Goal: Task Accomplishment & Management: Use online tool/utility

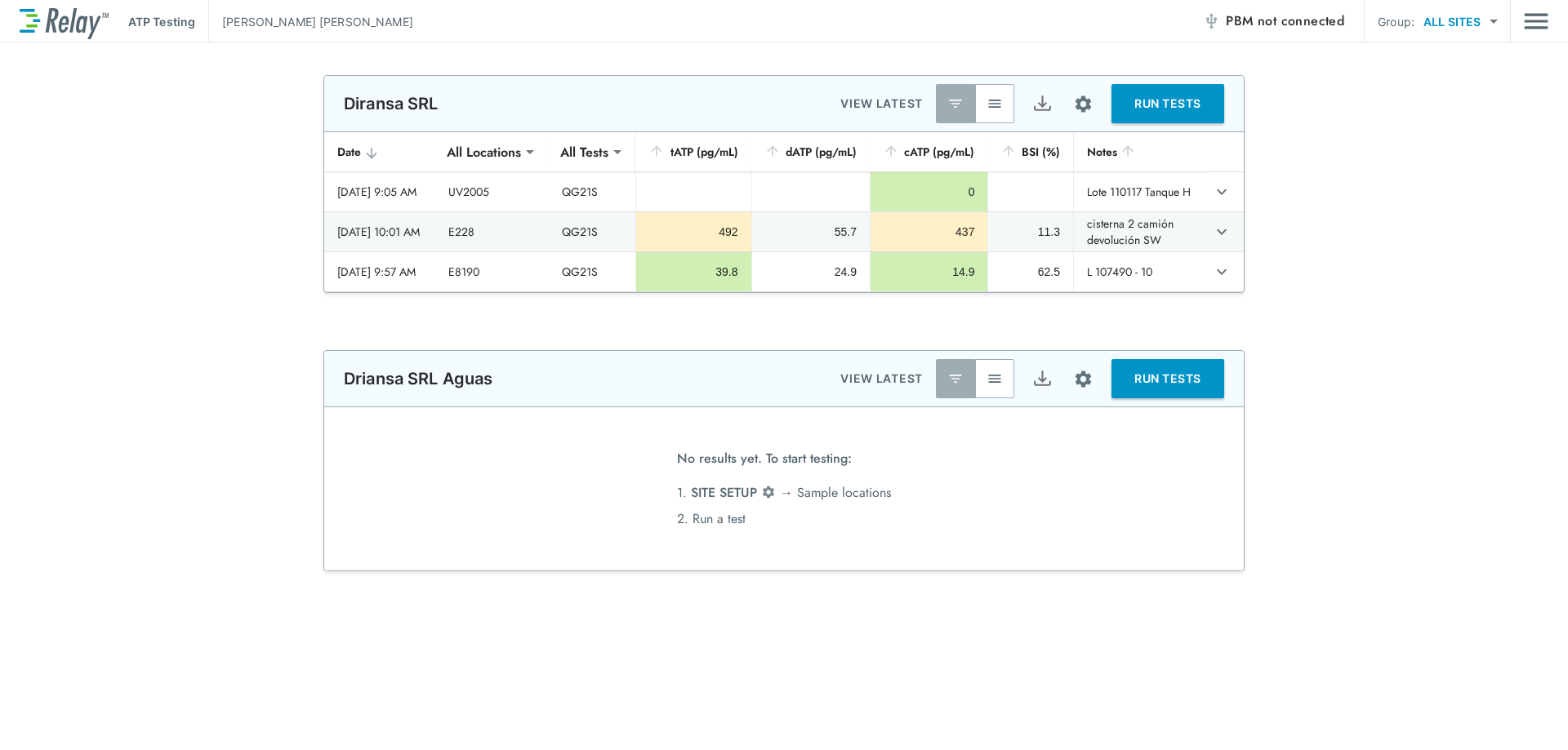
type input "**********"
type input "*****"
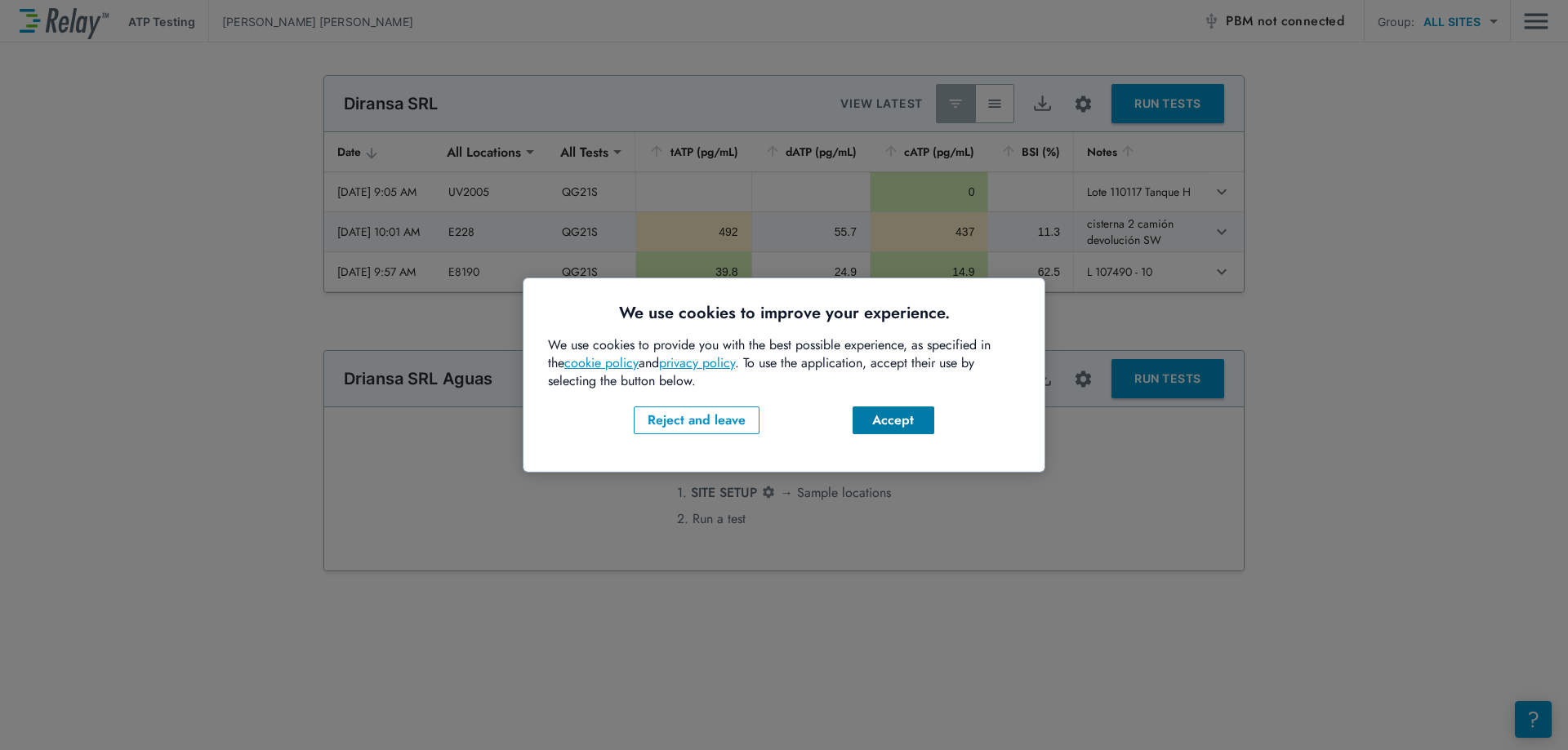
click at [897, 417] on div "Accept" at bounding box center [893, 421] width 56 height 20
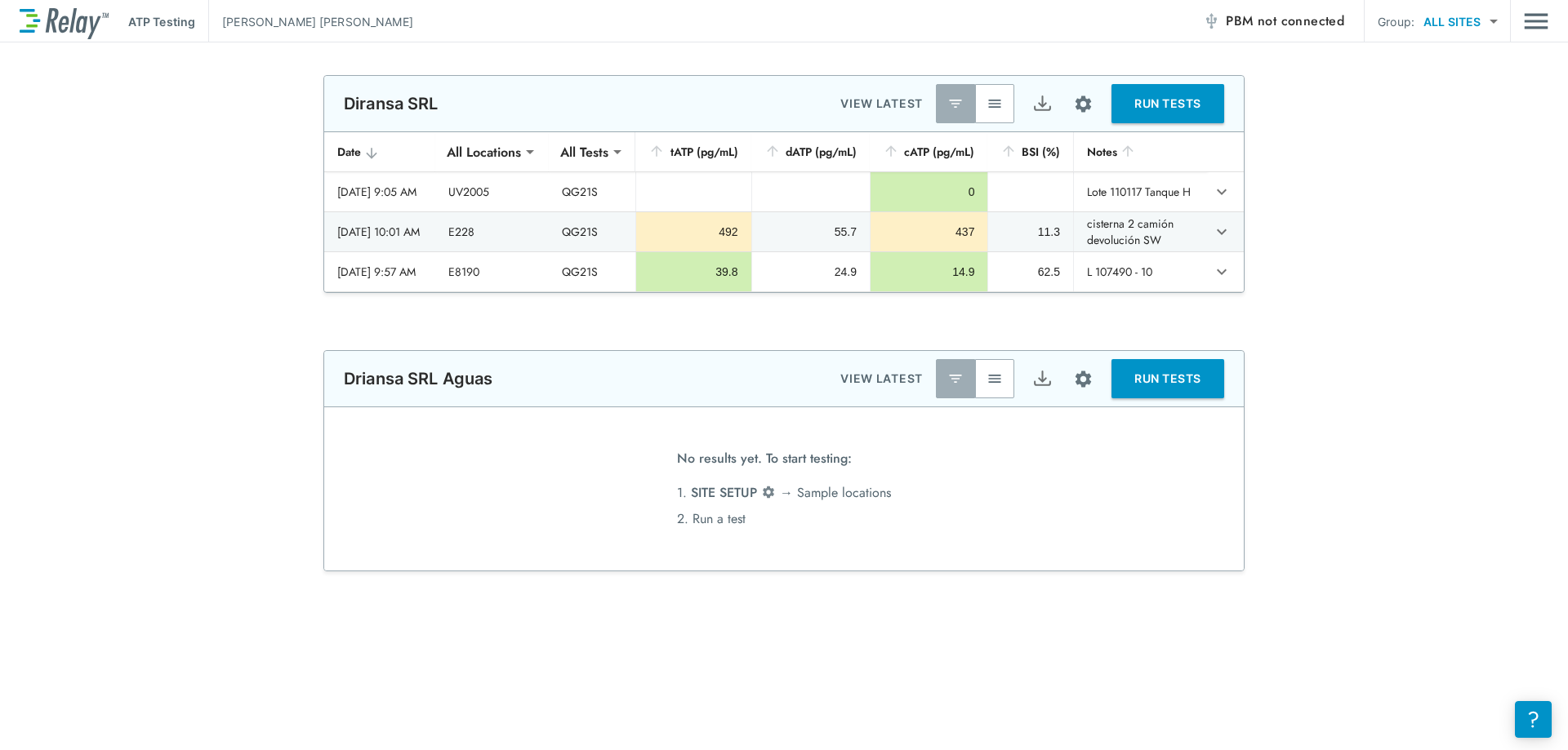
click at [991, 112] on button "button" at bounding box center [995, 104] width 40 height 40
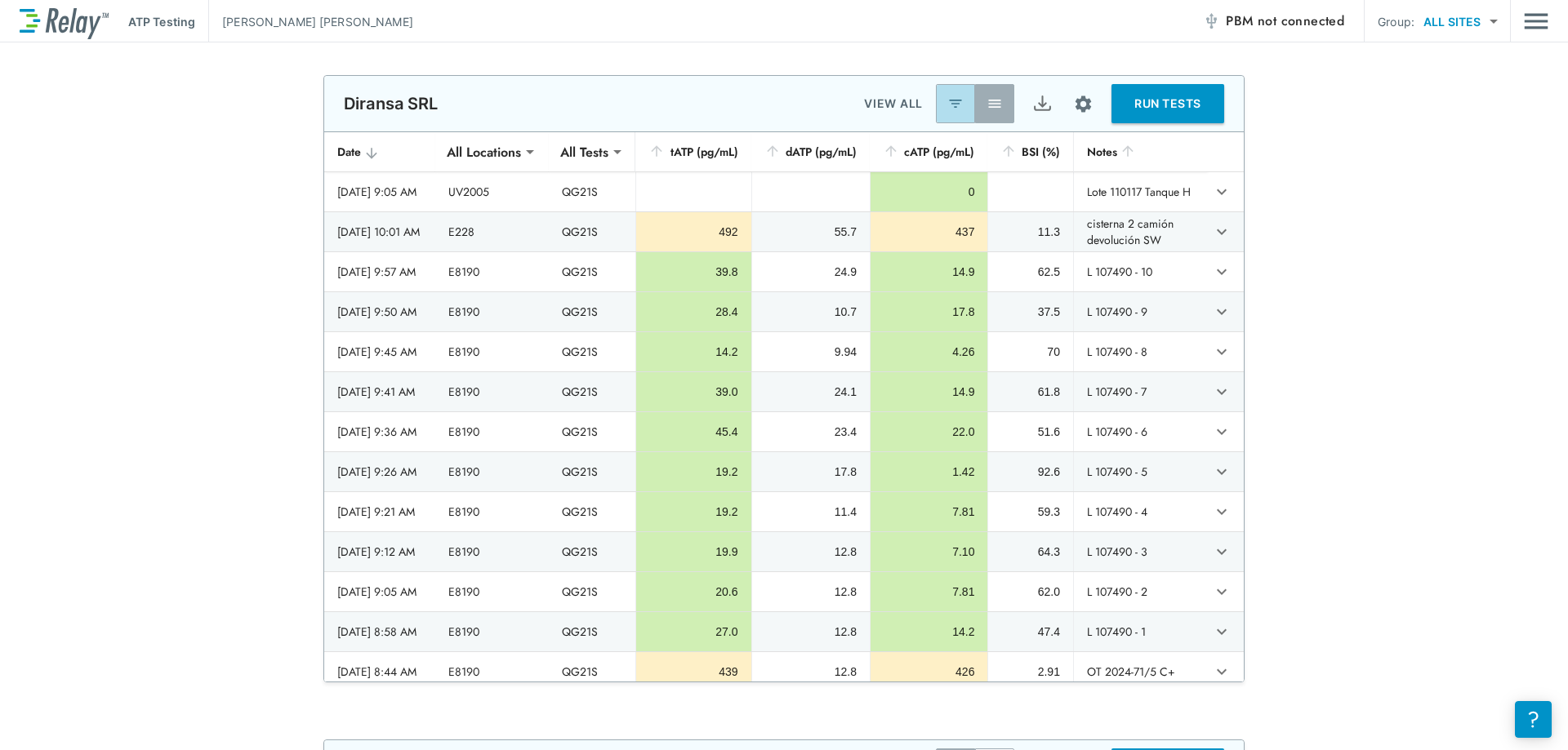
click at [947, 106] on img "button" at bounding box center [955, 103] width 16 height 16
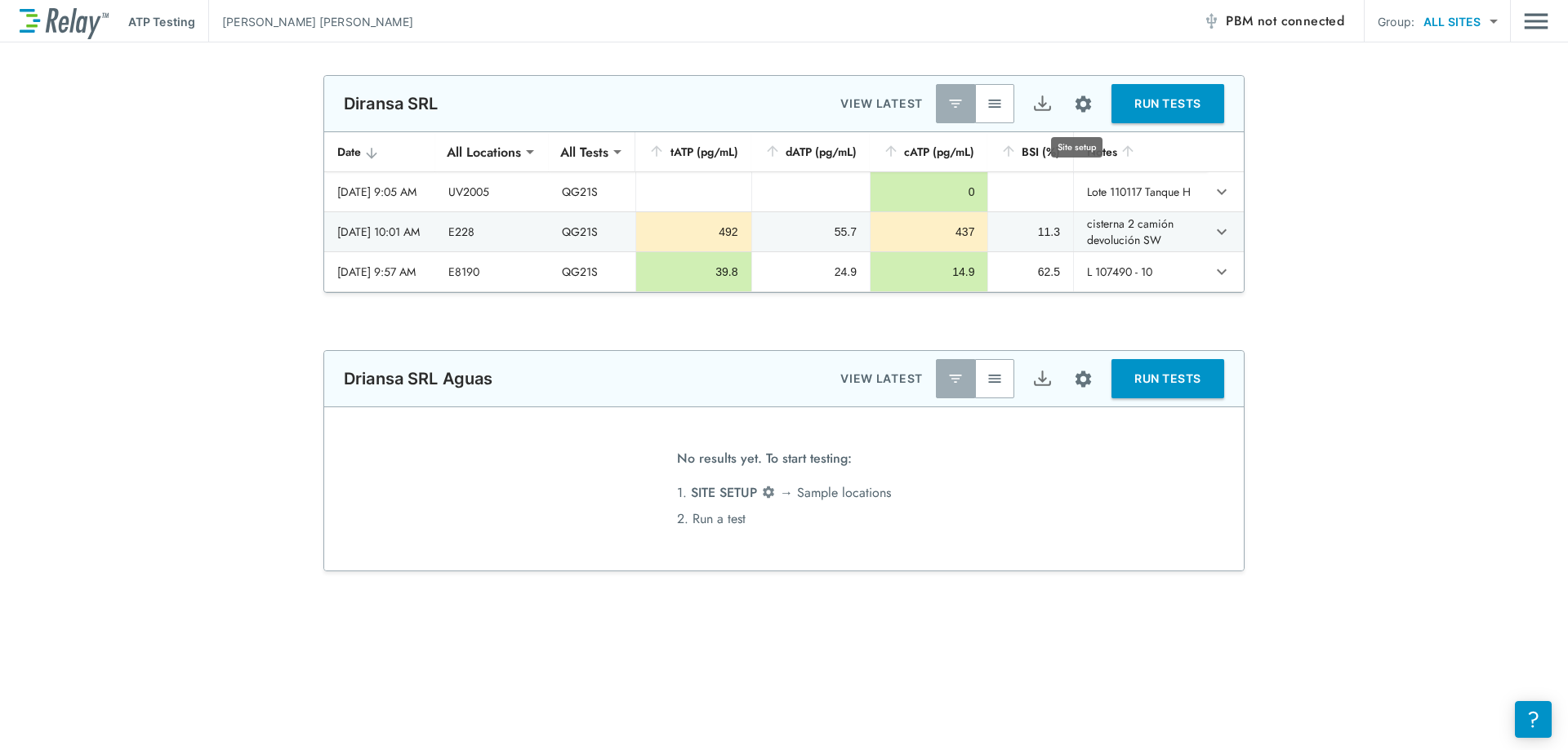
click at [1079, 102] on img "Site setup" at bounding box center [1083, 103] width 21 height 21
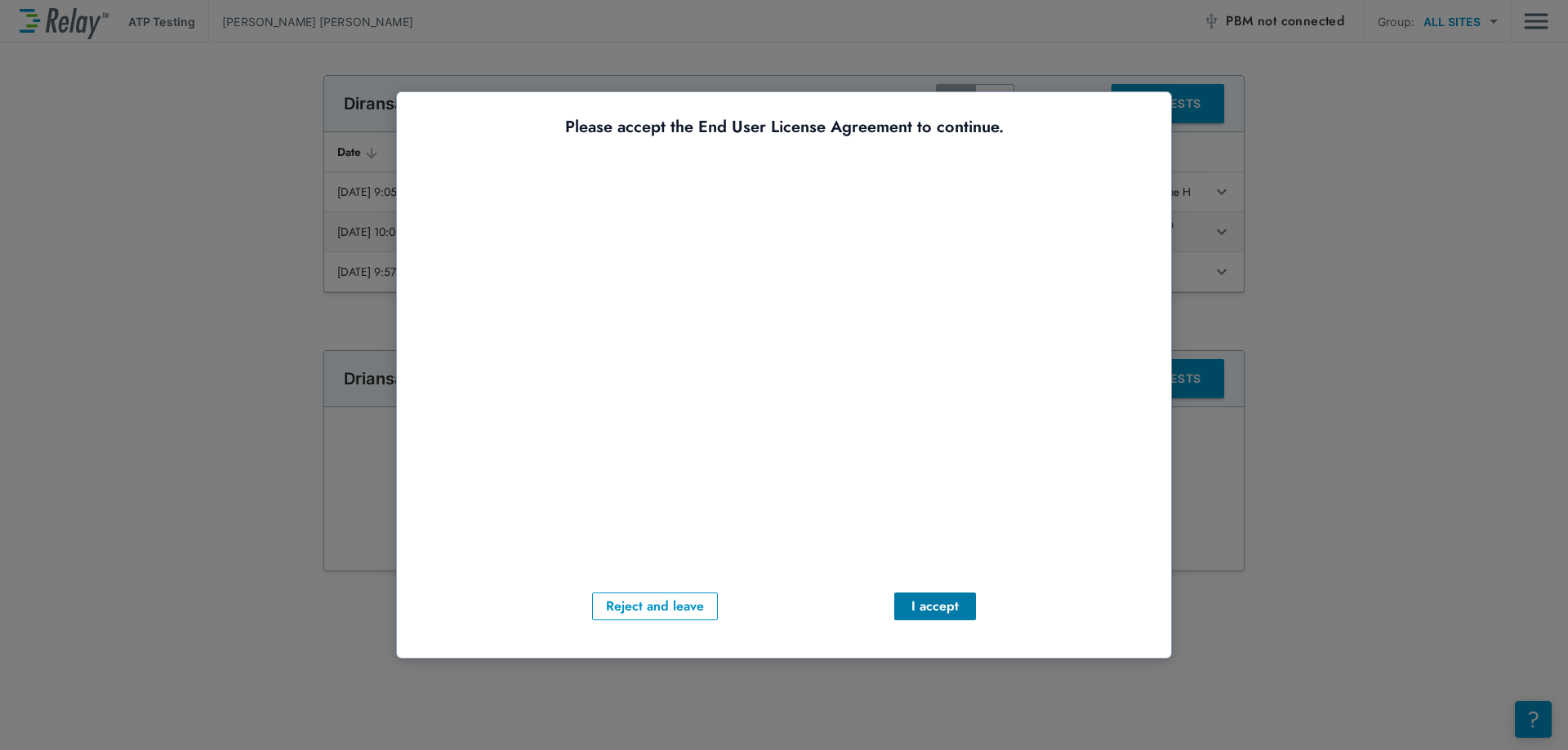
click at [932, 611] on div "I accept" at bounding box center [936, 607] width 56 height 20
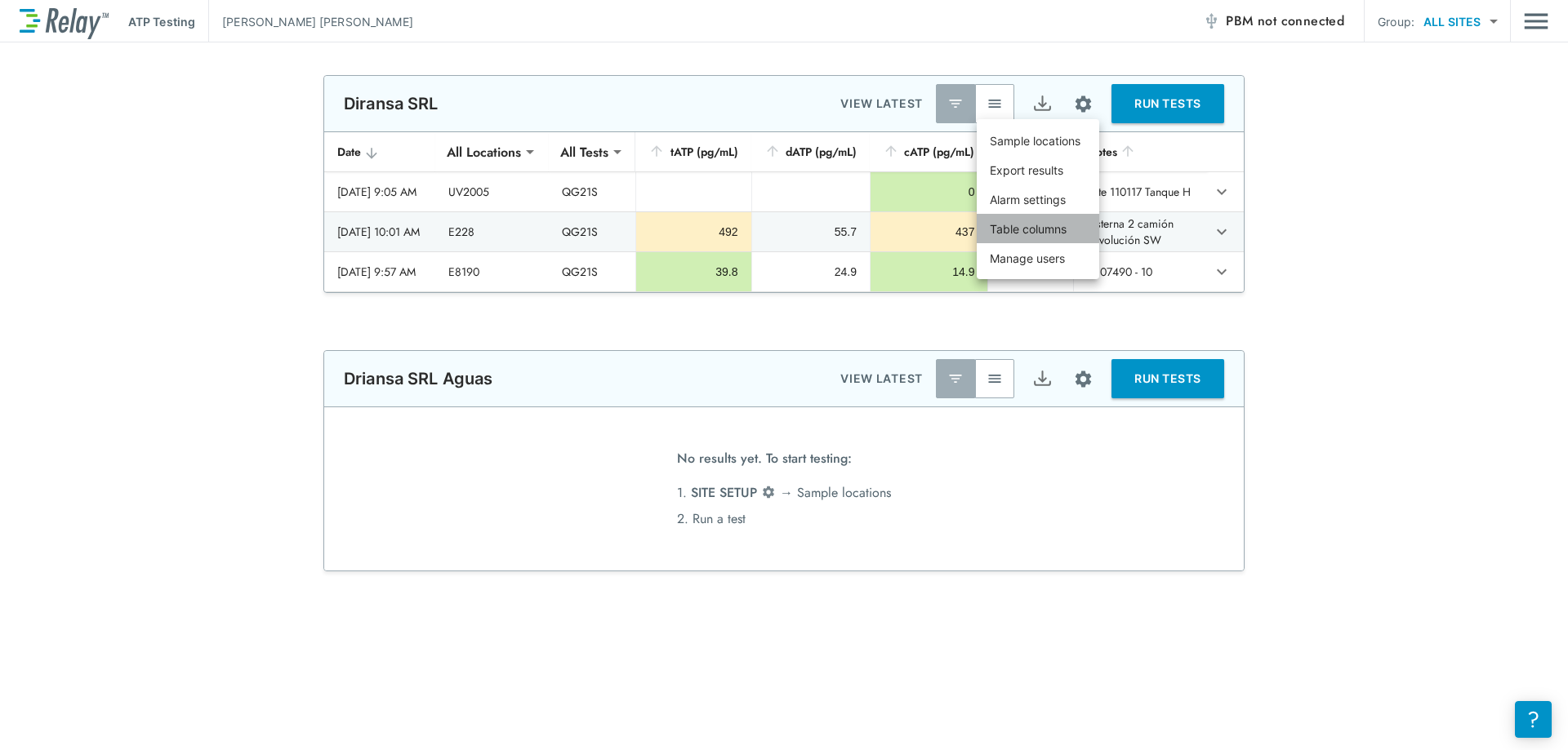
click at [1039, 225] on p "Table columns" at bounding box center [1028, 228] width 76 height 17
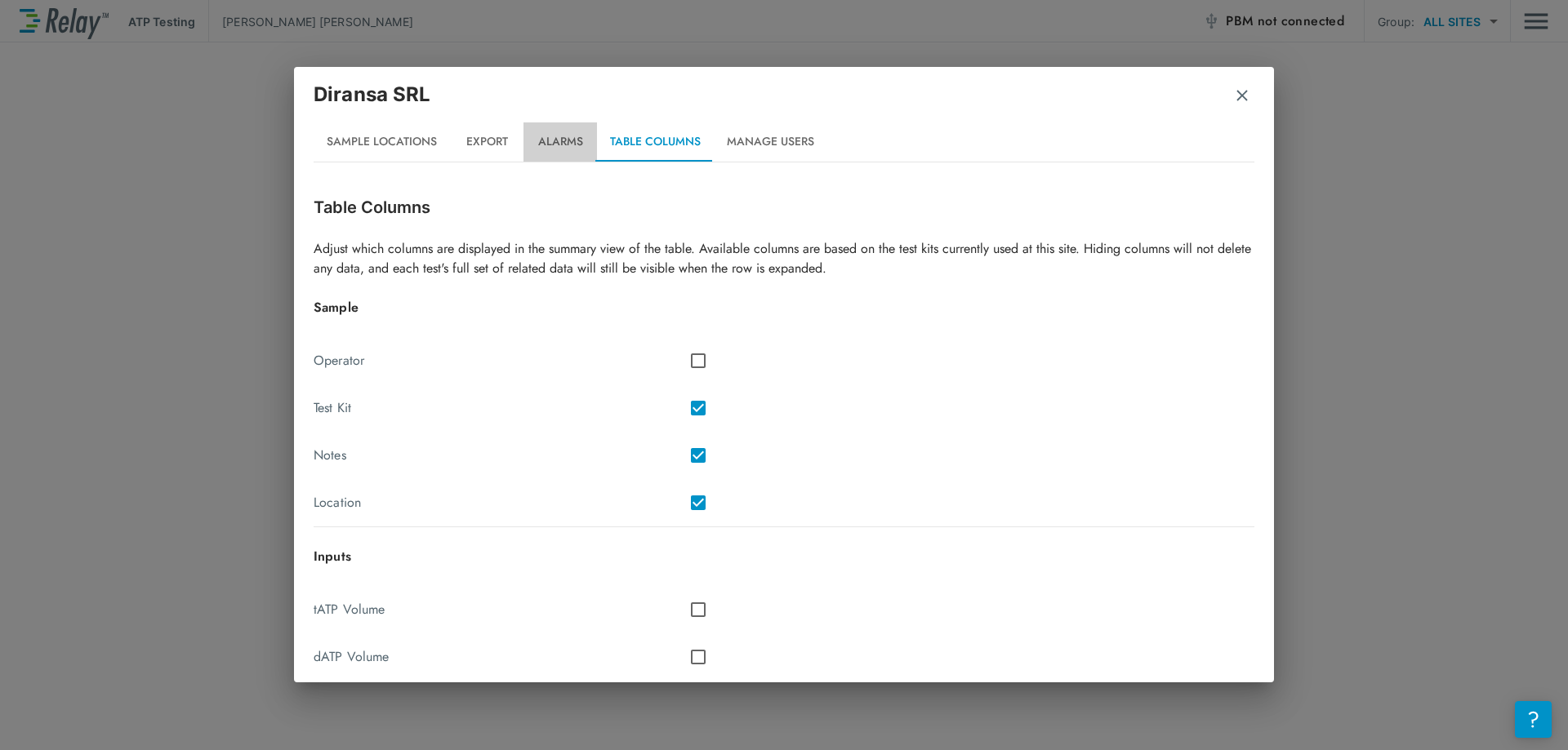
click at [533, 134] on button "Alarms" at bounding box center [560, 142] width 74 height 40
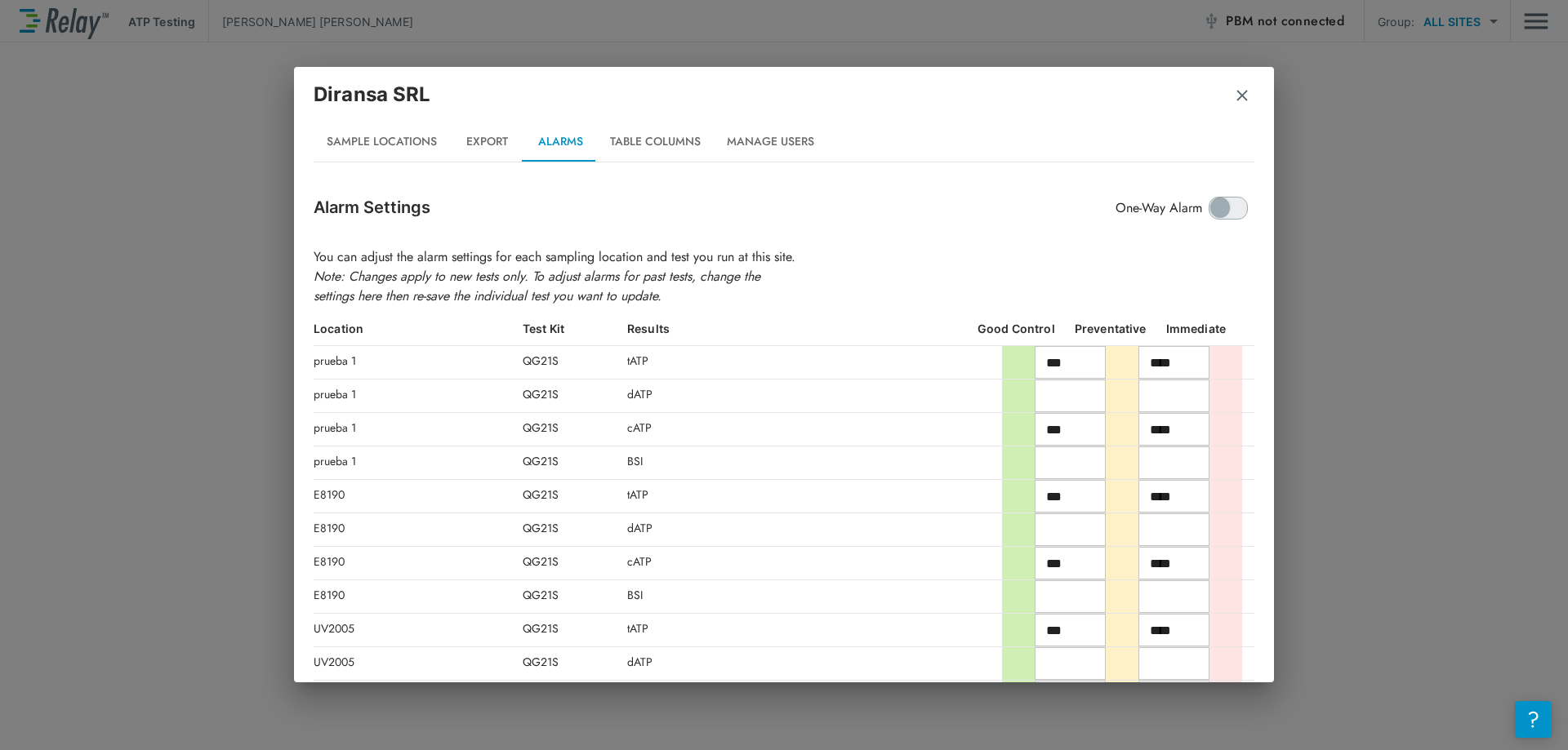
click at [494, 137] on button "Export" at bounding box center [487, 142] width 74 height 40
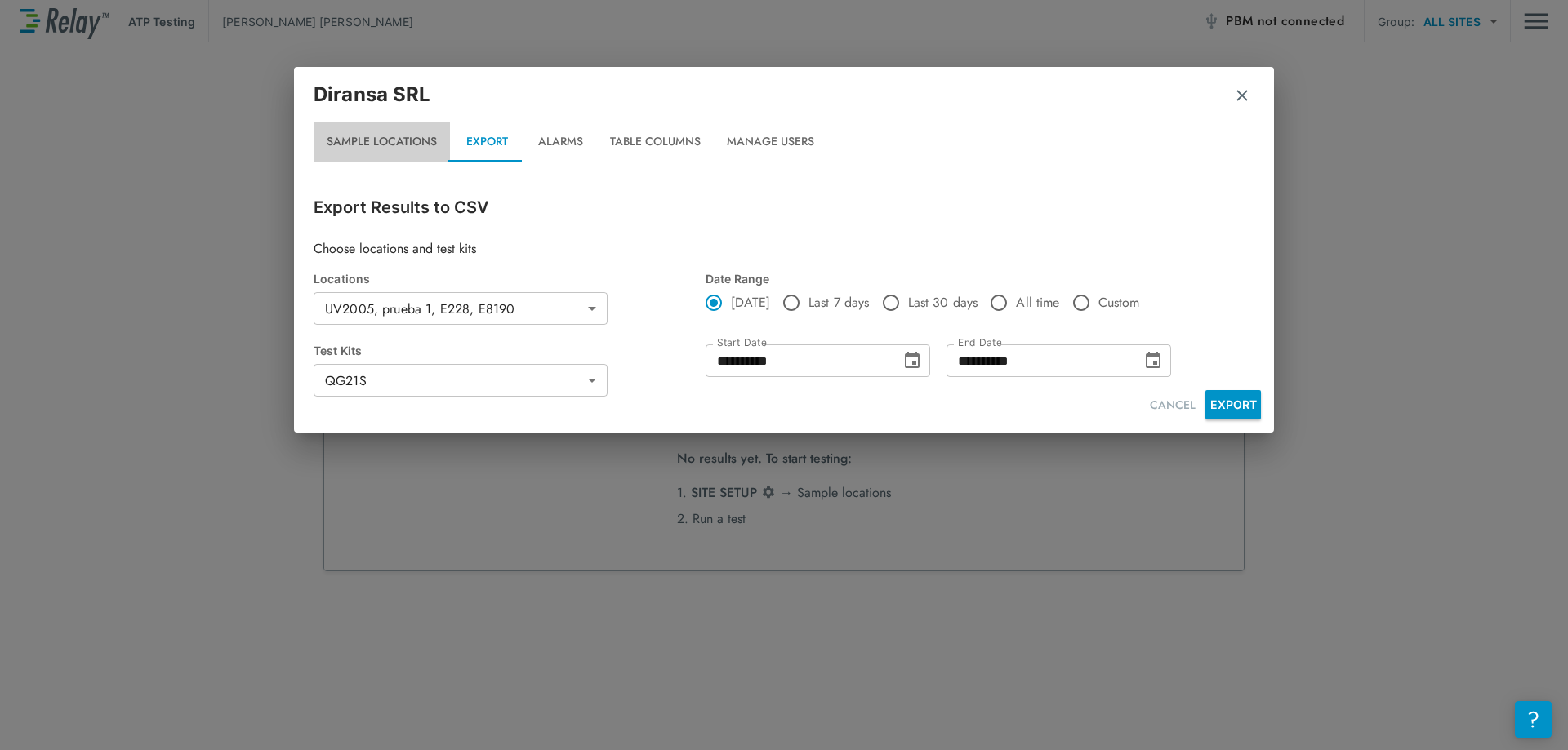
click at [439, 148] on button "Sample Locations" at bounding box center [382, 142] width 137 height 40
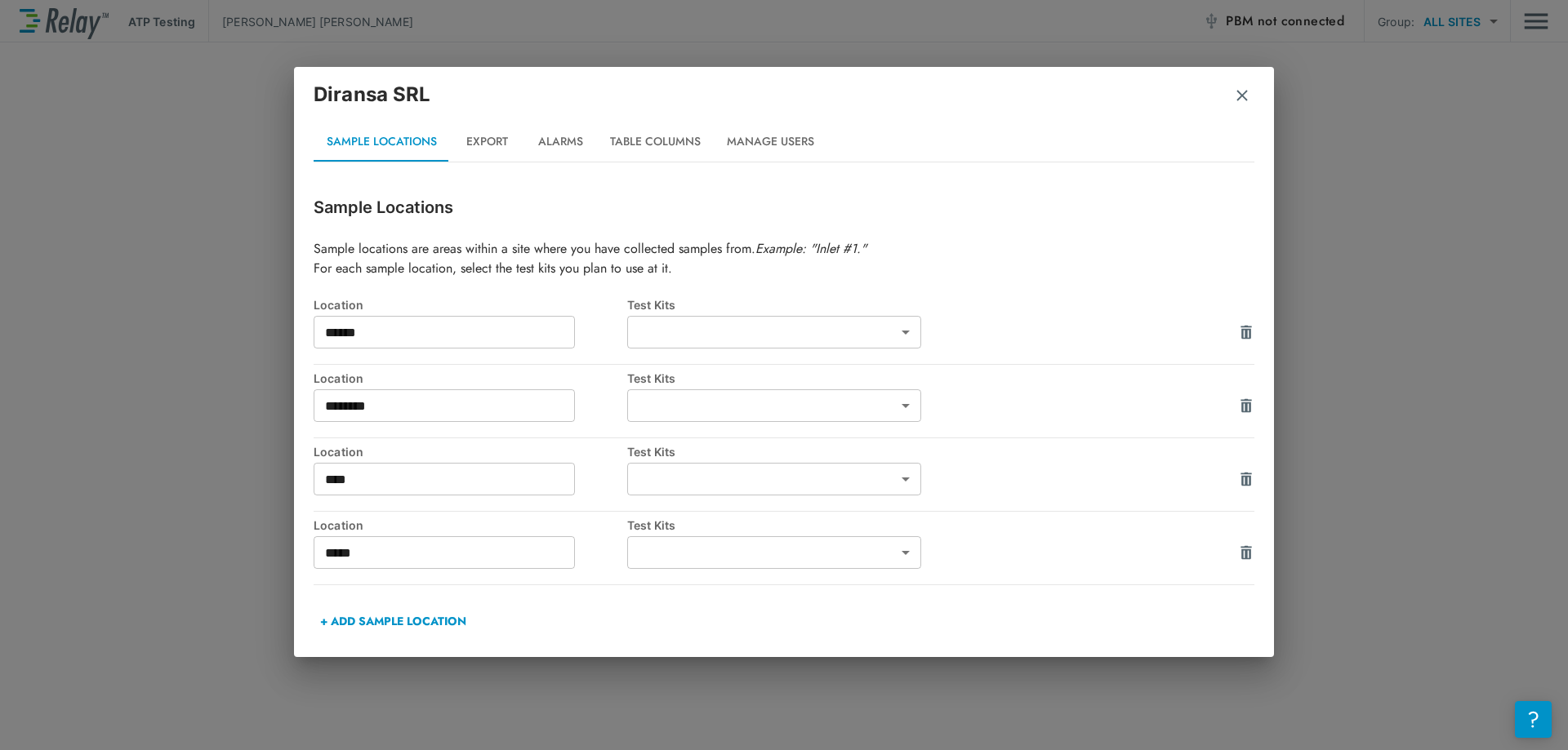
type input "*****"
click at [1235, 92] on img "button" at bounding box center [1242, 95] width 16 height 16
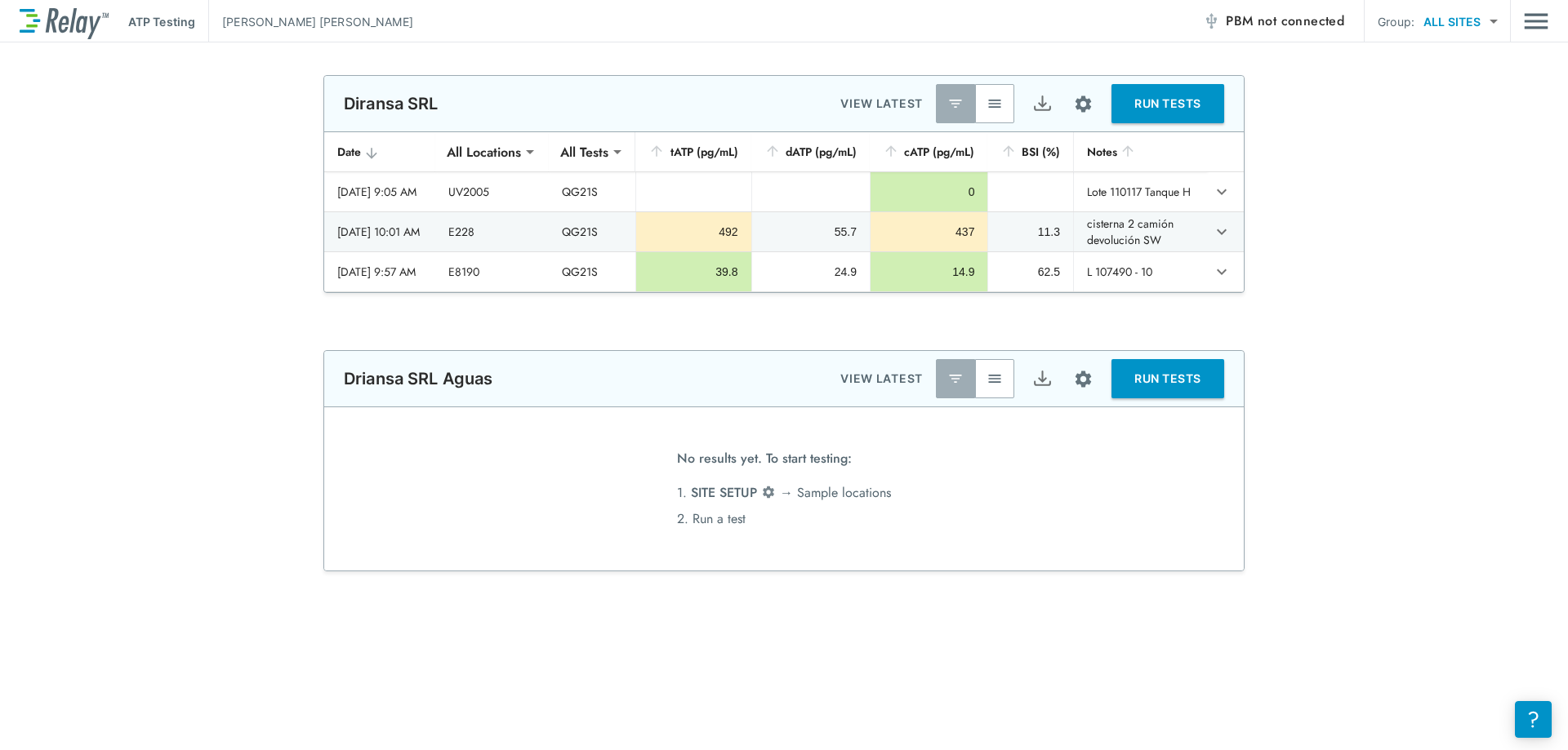
click at [1033, 100] on img "Export" at bounding box center [1043, 103] width 21 height 21
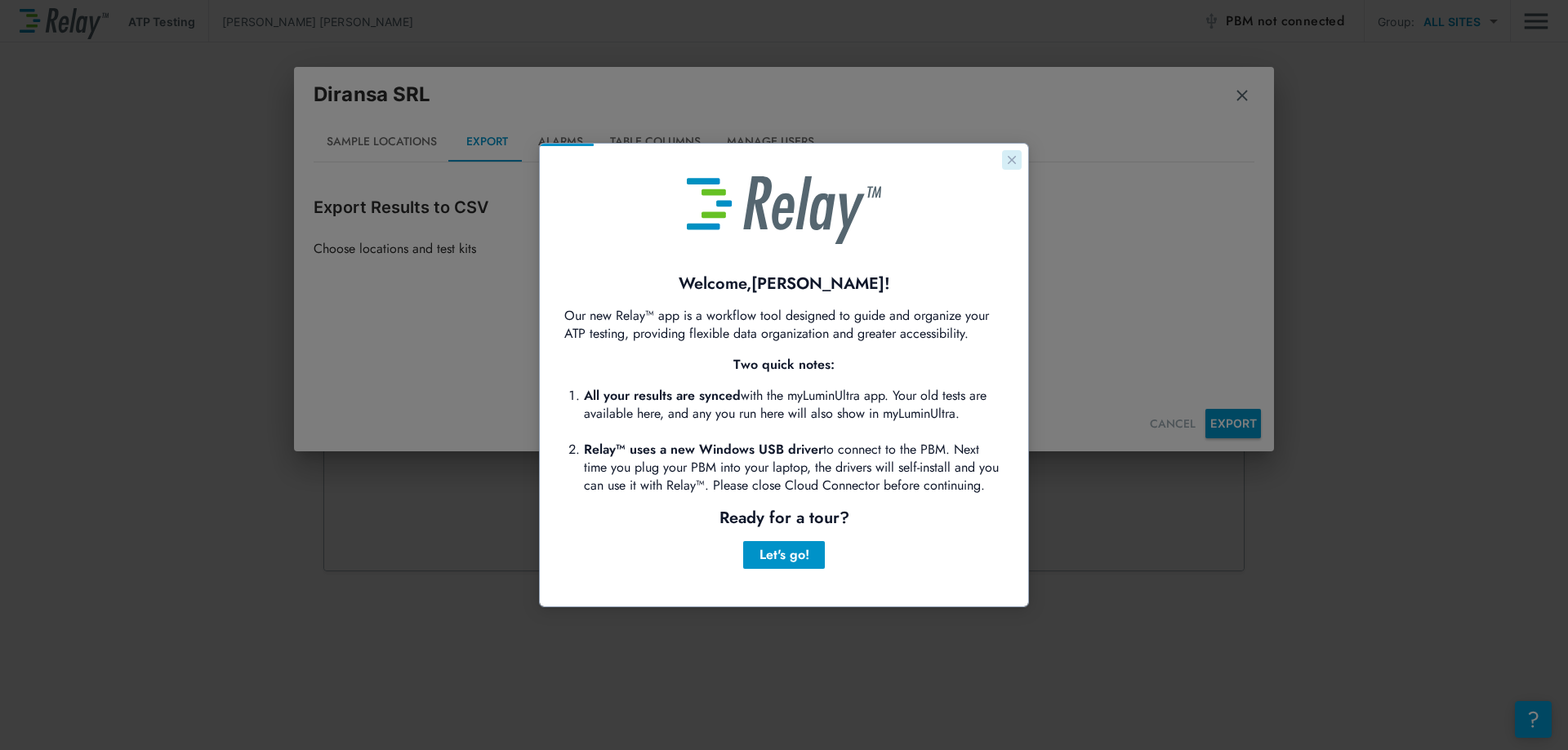
click at [1012, 152] on button "Close guide" at bounding box center [1012, 160] width 20 height 20
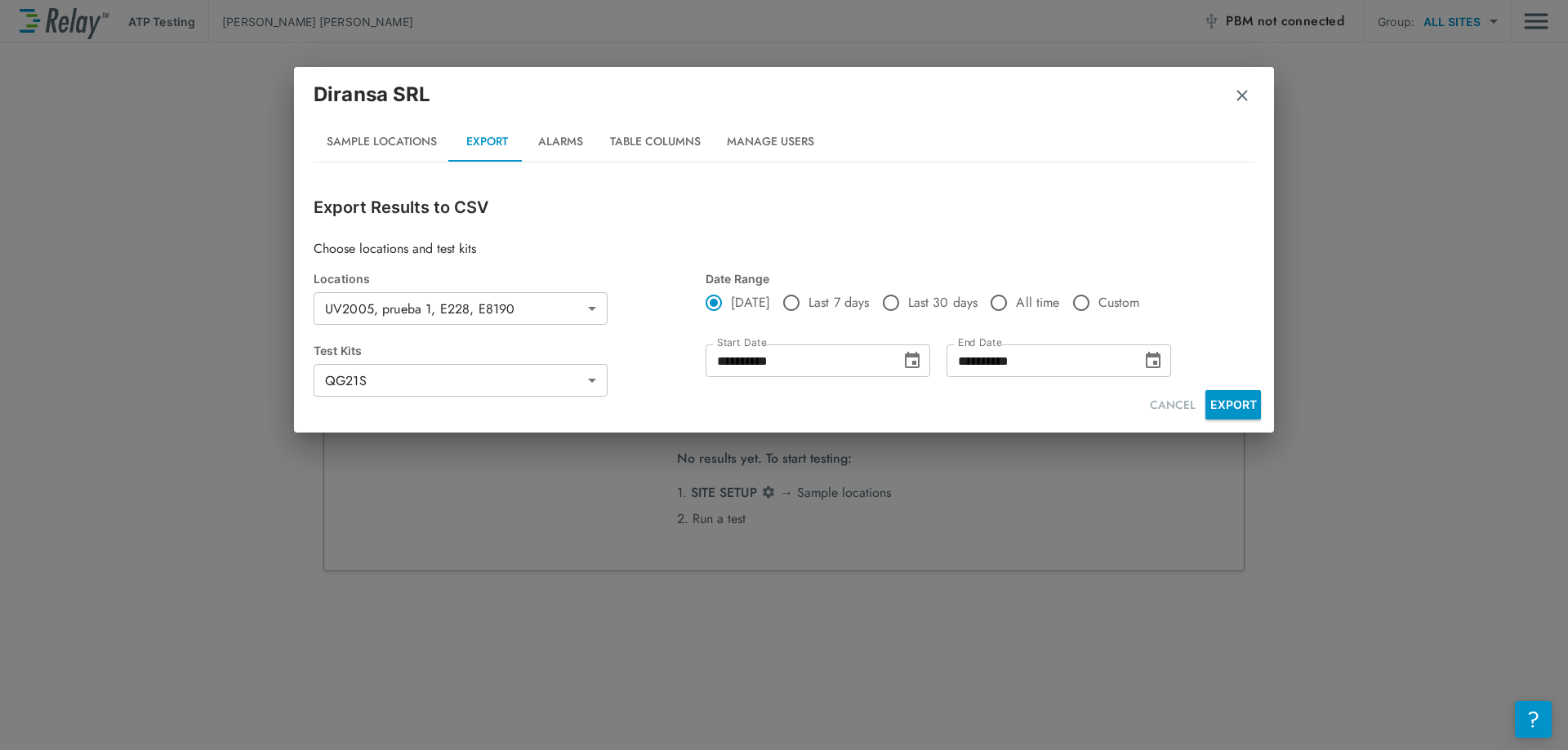
click at [1236, 395] on button "EXPORT" at bounding box center [1233, 405] width 56 height 30
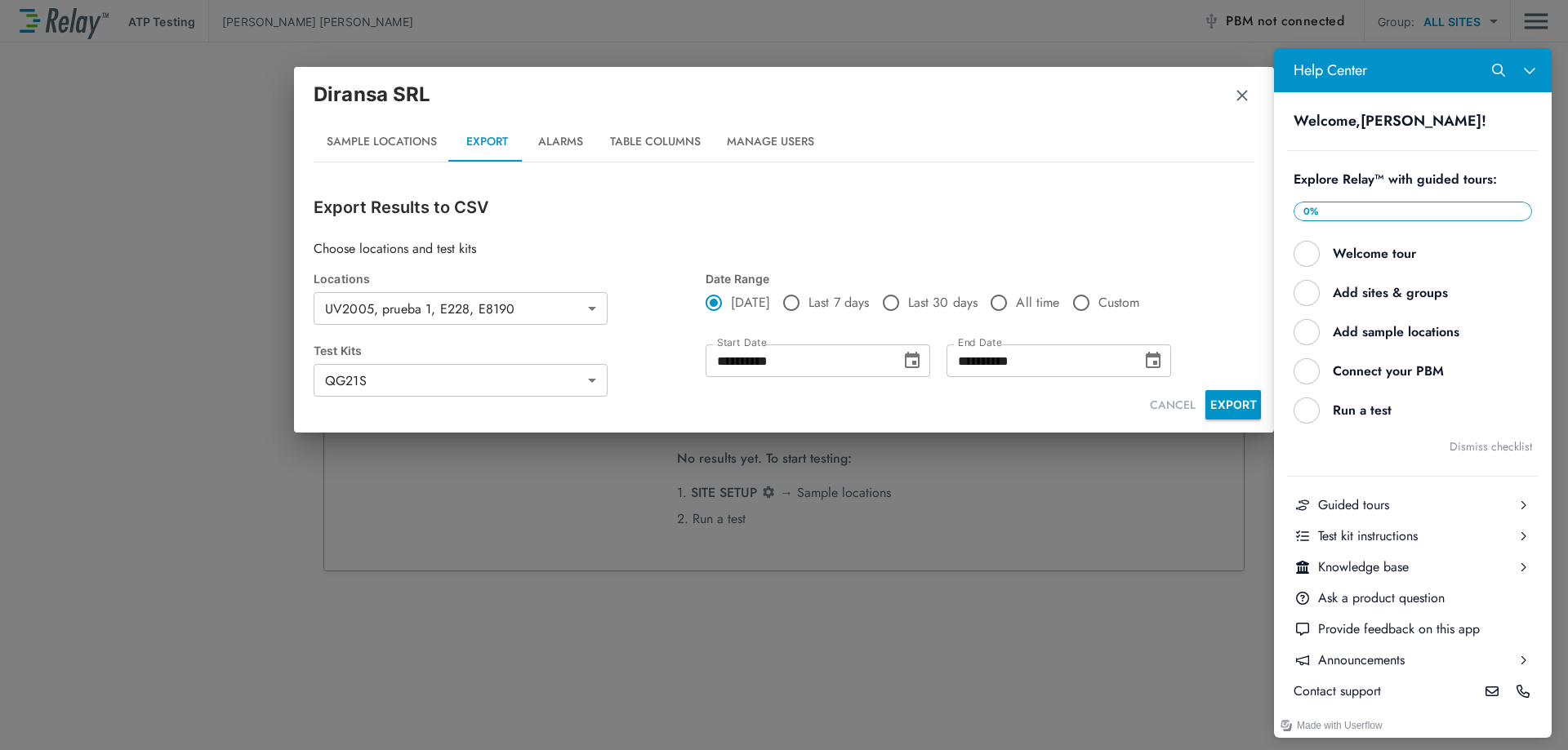
click at [1179, 250] on p "Choose locations and test kits" at bounding box center [784, 249] width 941 height 20
click at [1530, 69] on icon "Close Help Center" at bounding box center [1529, 70] width 13 height 13
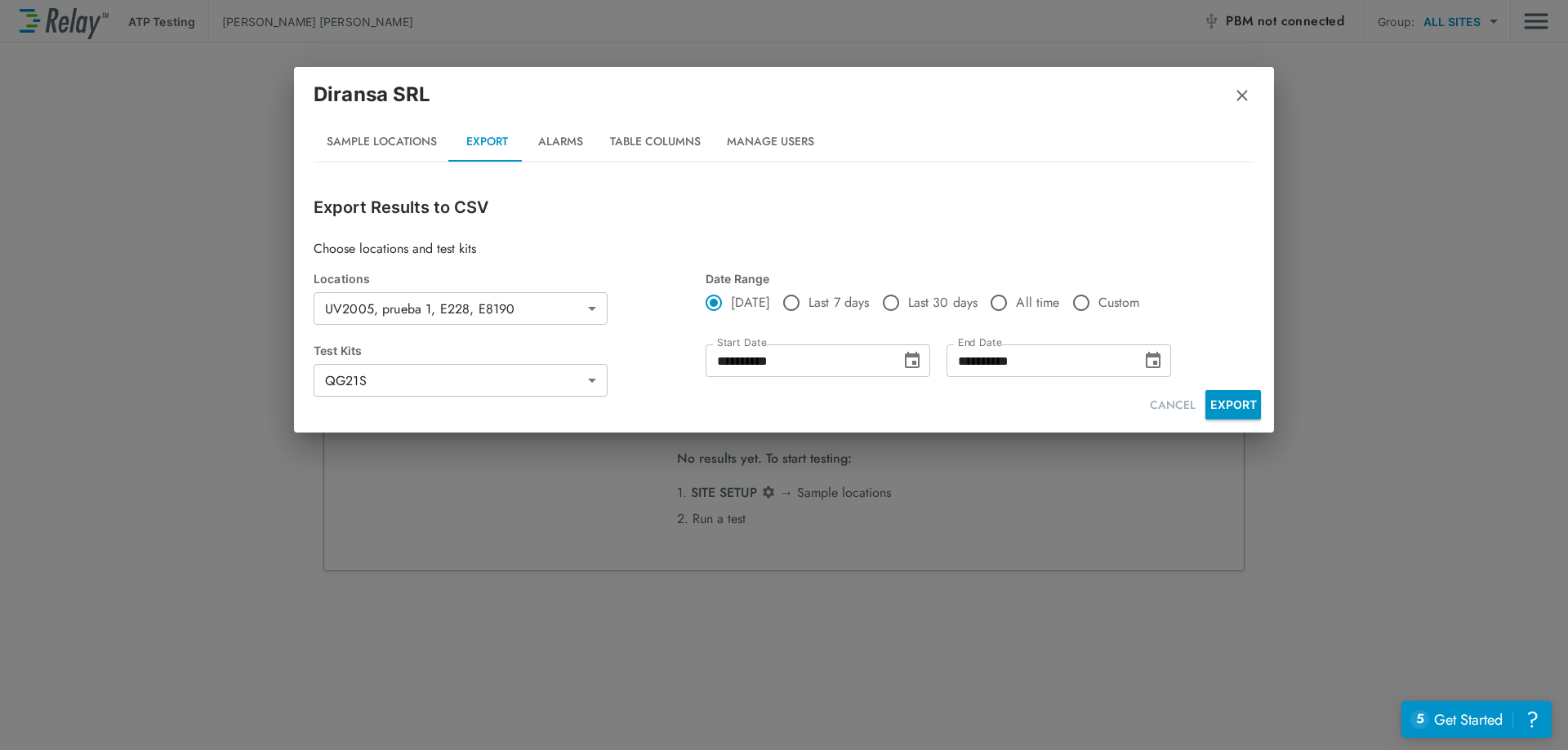
click at [632, 150] on button "Table Columns" at bounding box center [656, 142] width 117 height 40
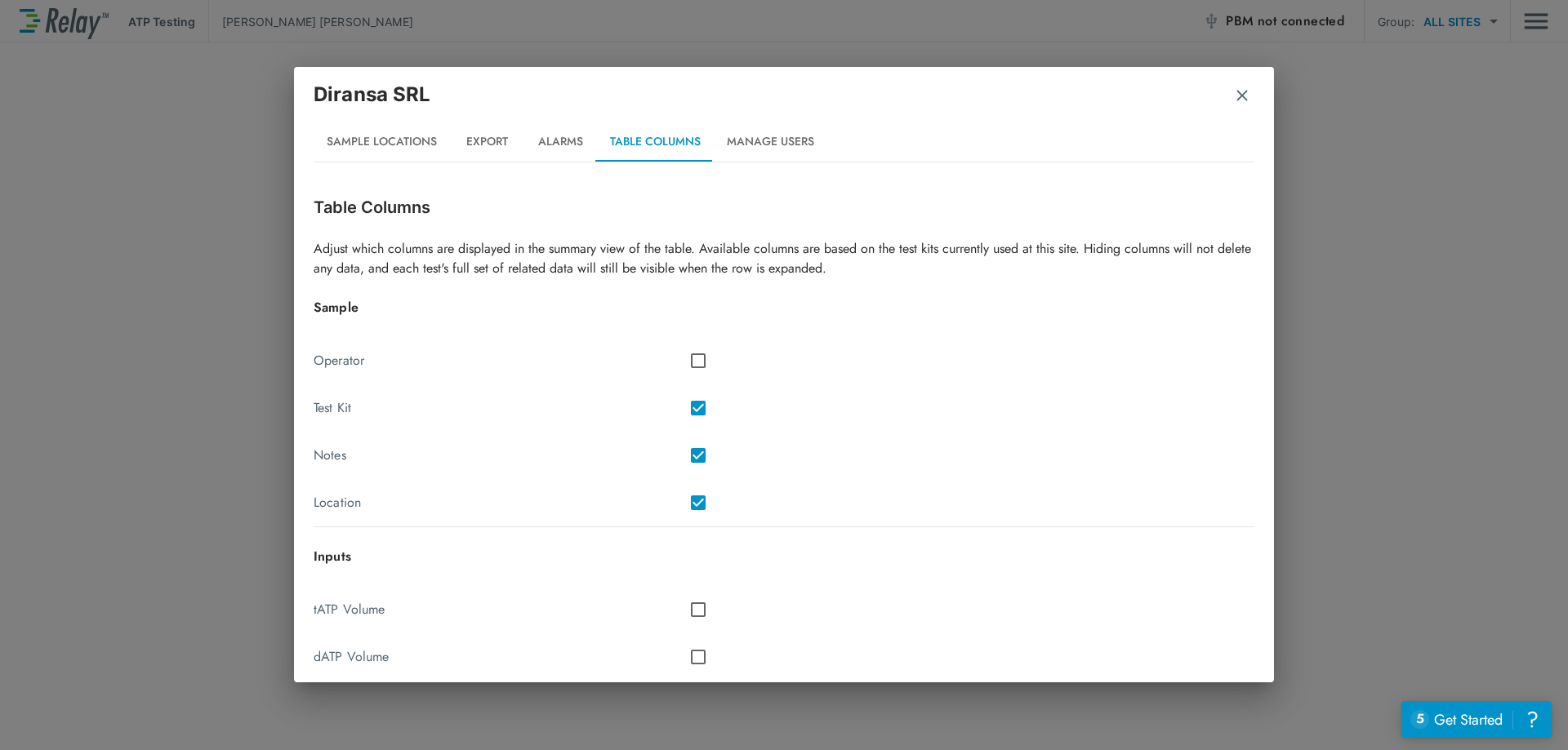
click at [789, 138] on button "Manage Users" at bounding box center [771, 142] width 113 height 40
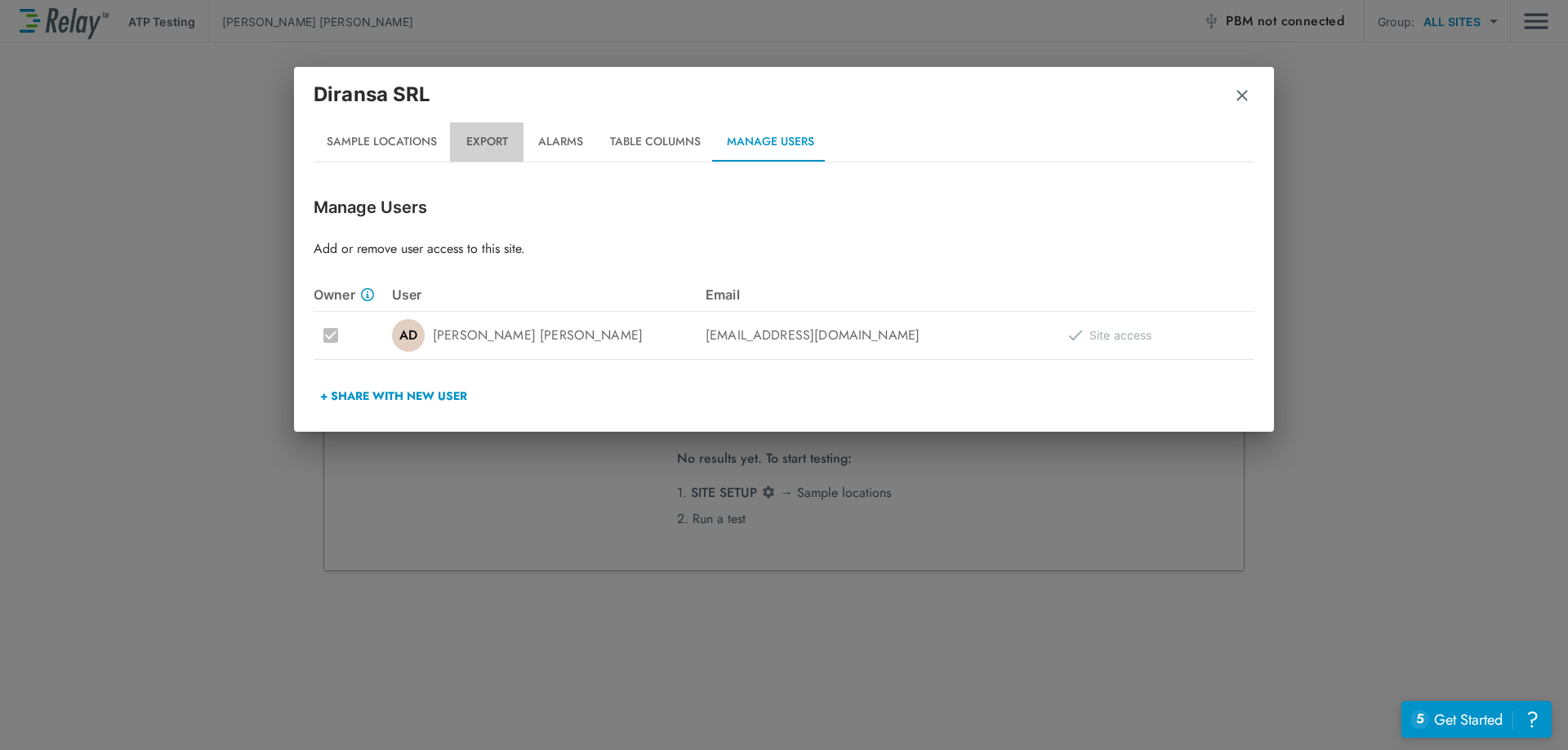
click at [511, 152] on button "Export" at bounding box center [487, 142] width 74 height 40
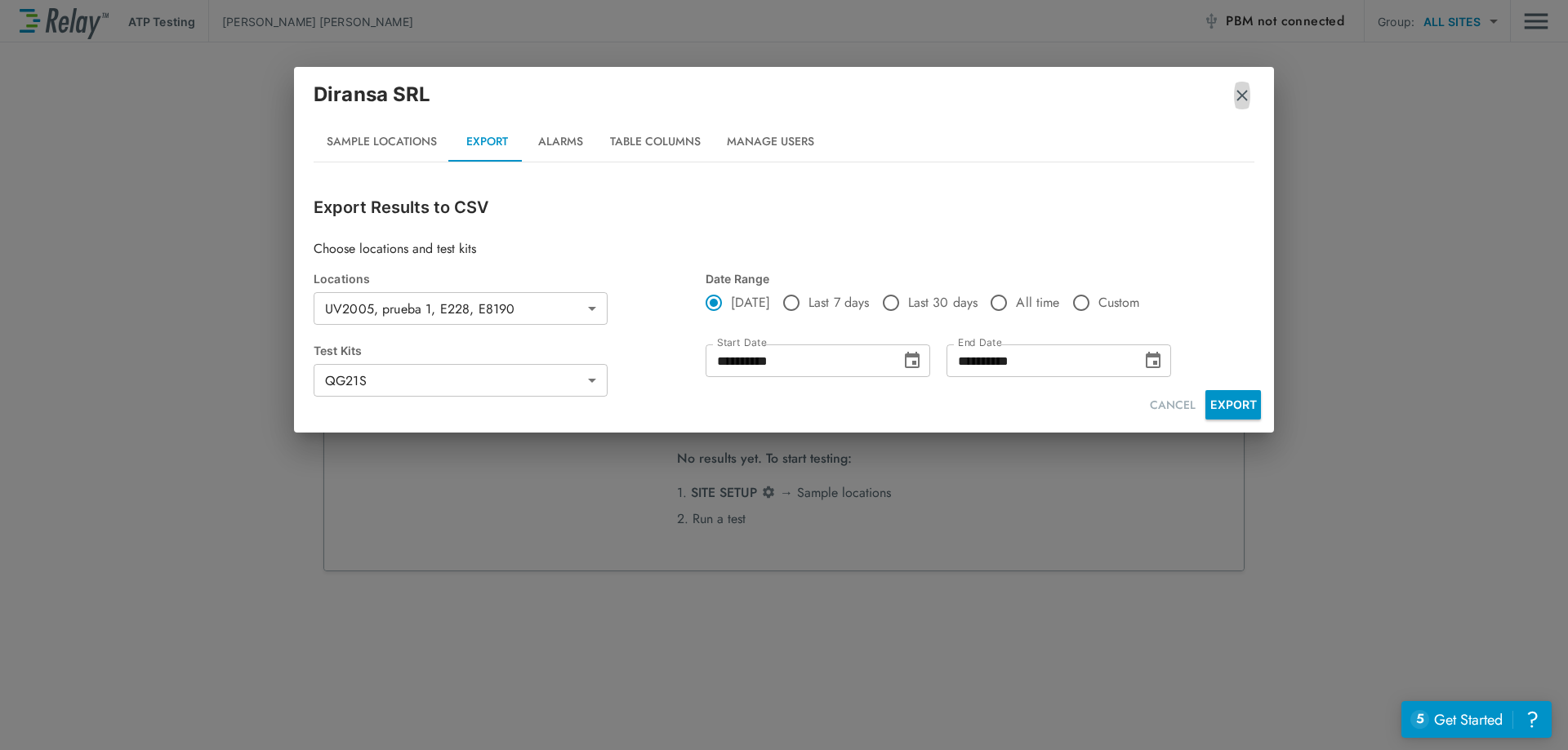
click at [1248, 94] on img "button" at bounding box center [1242, 95] width 16 height 16
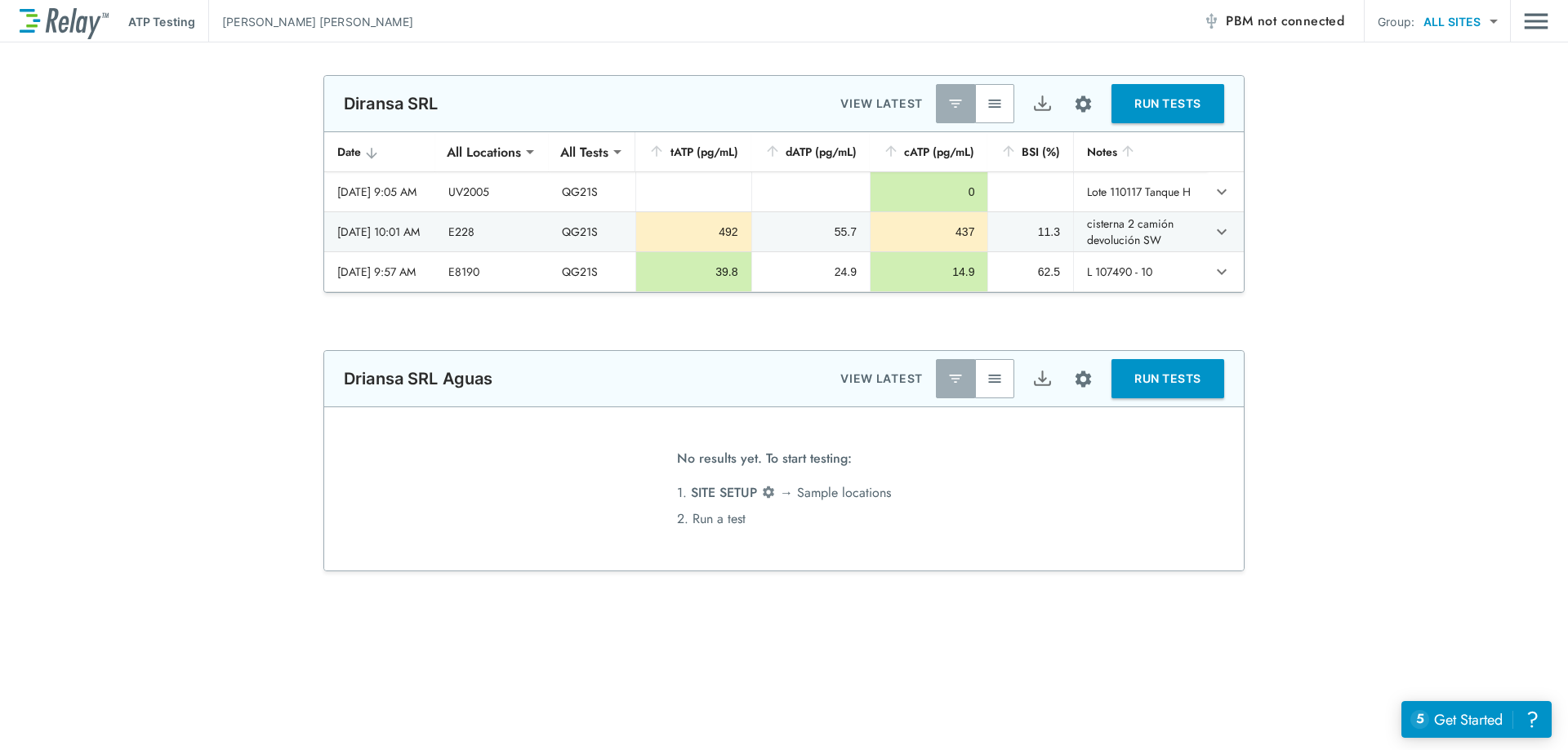
click at [1521, 16] on div "ATP Testing [PERSON_NAME] PBM not connected Group: ALL SITES ********* ​" at bounding box center [784, 21] width 1529 height 42
click at [1530, 24] on img "Main menu" at bounding box center [1536, 21] width 24 height 31
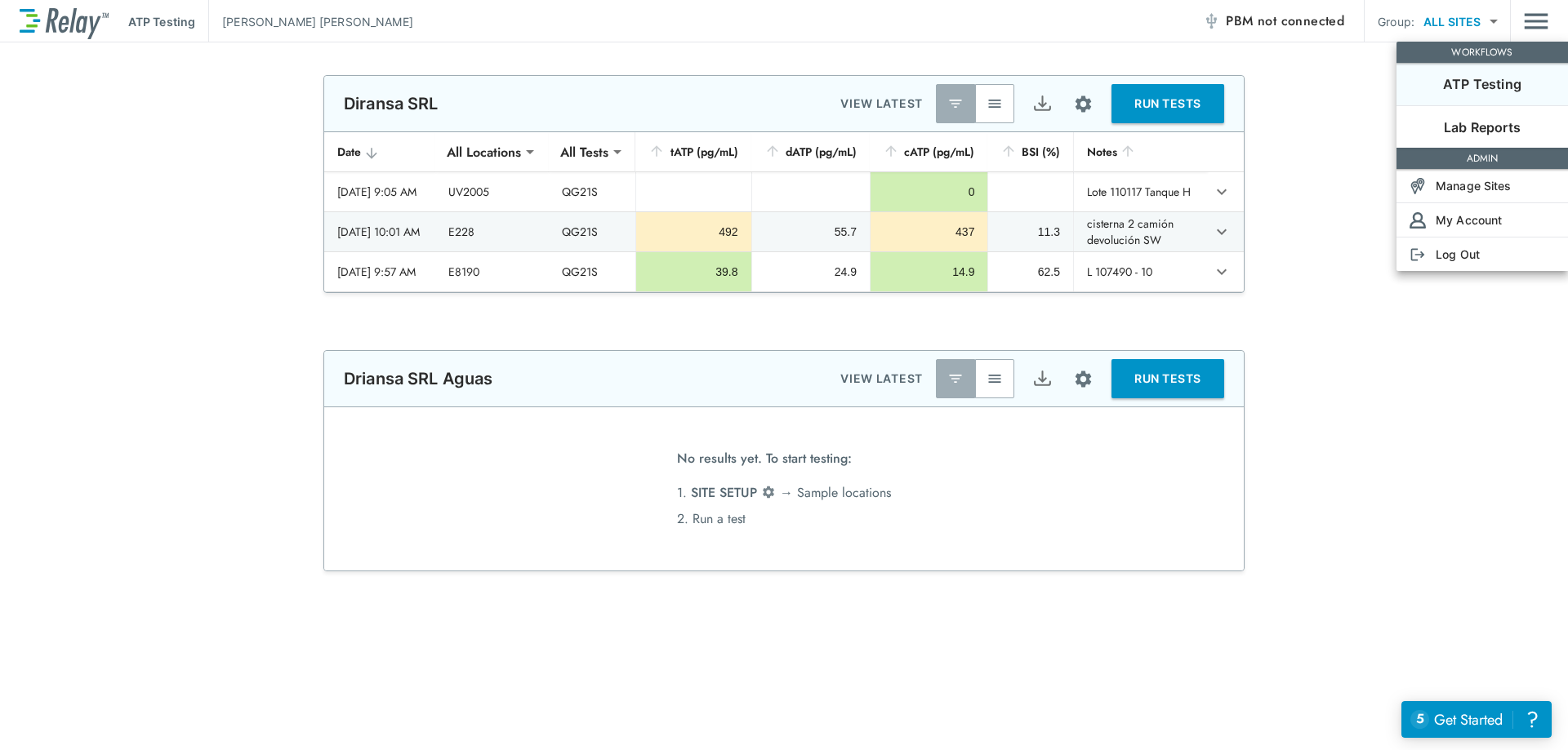
click at [1358, 86] on div at bounding box center [784, 375] width 1568 height 750
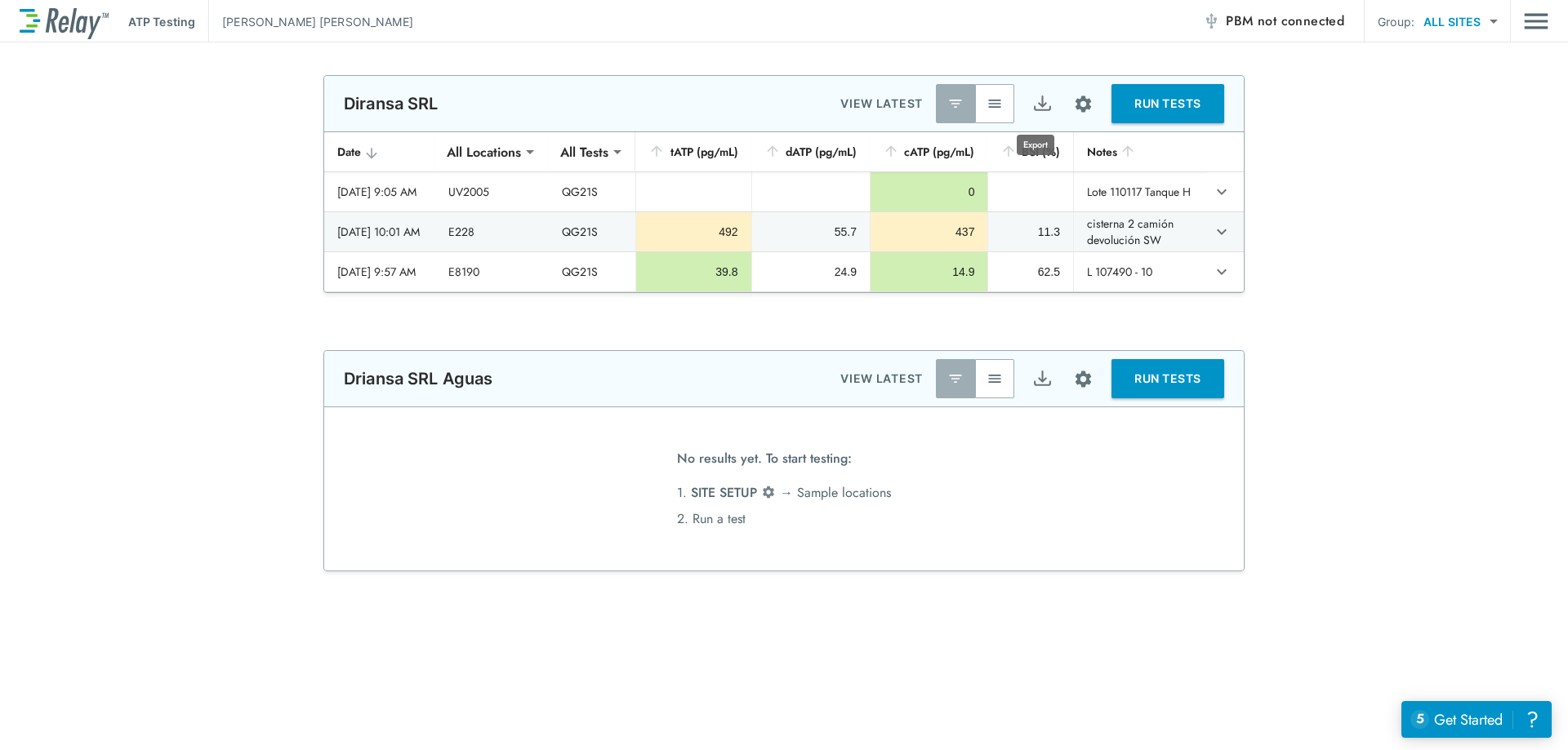
click at [1043, 102] on img "Export" at bounding box center [1043, 103] width 21 height 21
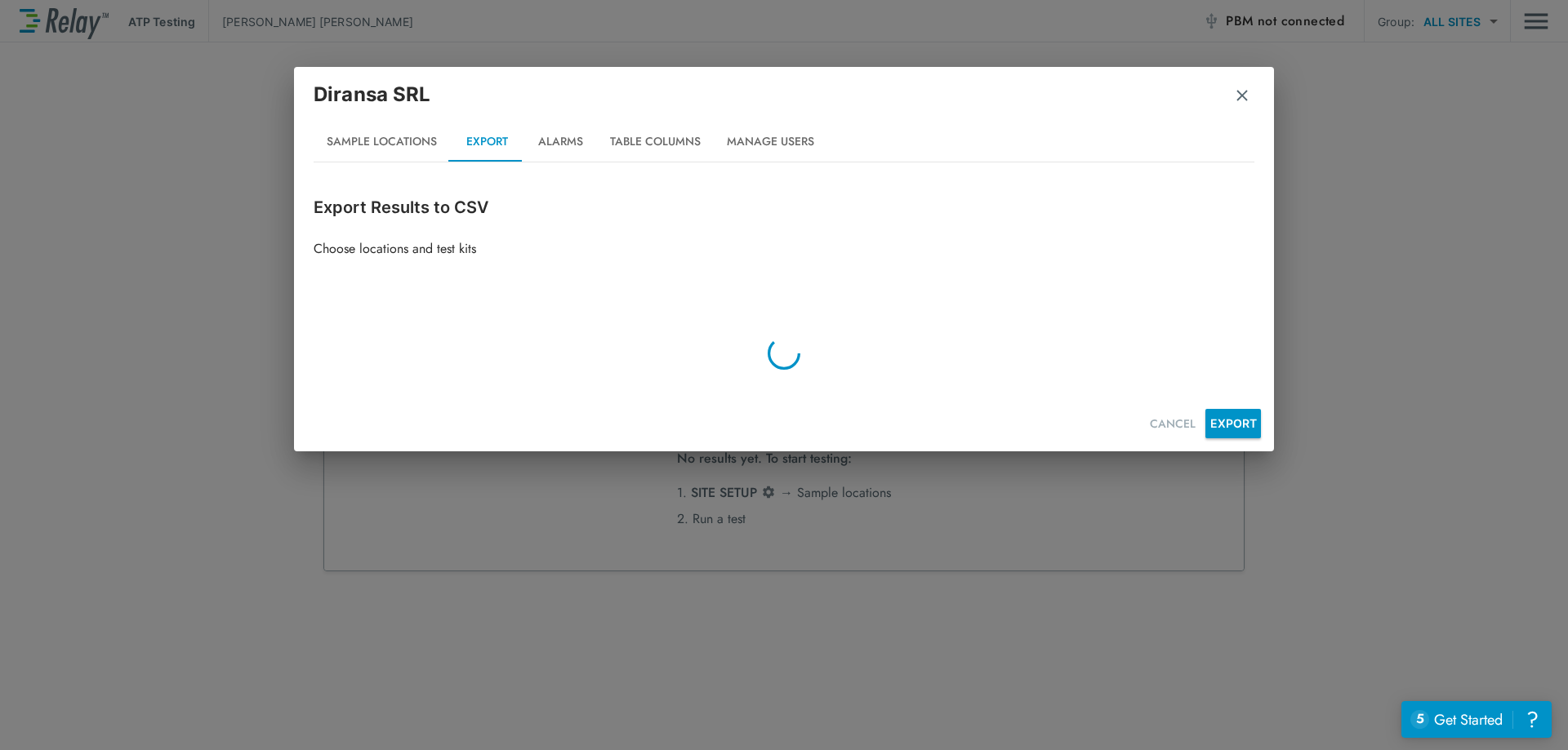
click at [1242, 89] on img "button" at bounding box center [1242, 95] width 16 height 16
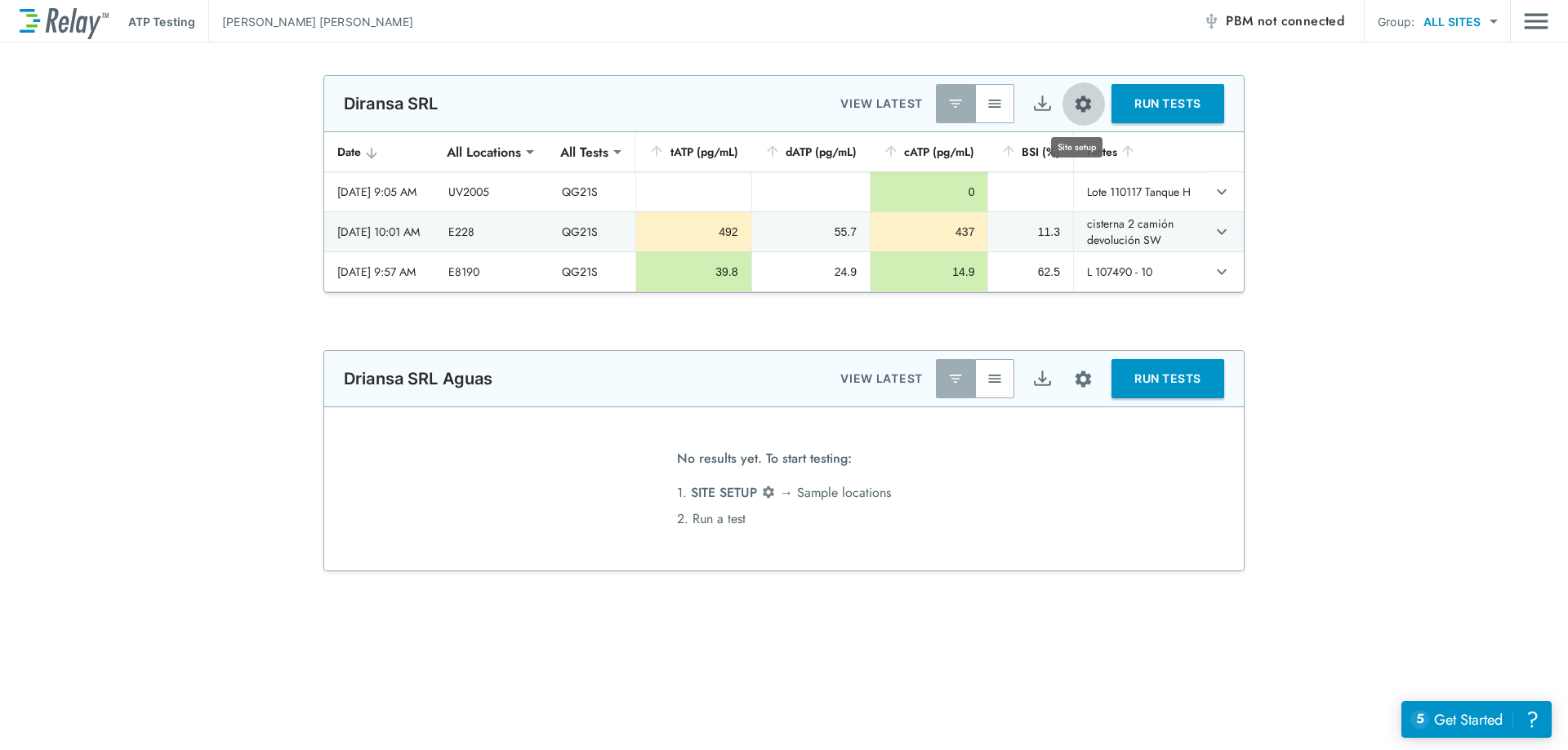
click at [1078, 93] on button "Site setup" at bounding box center [1083, 104] width 43 height 43
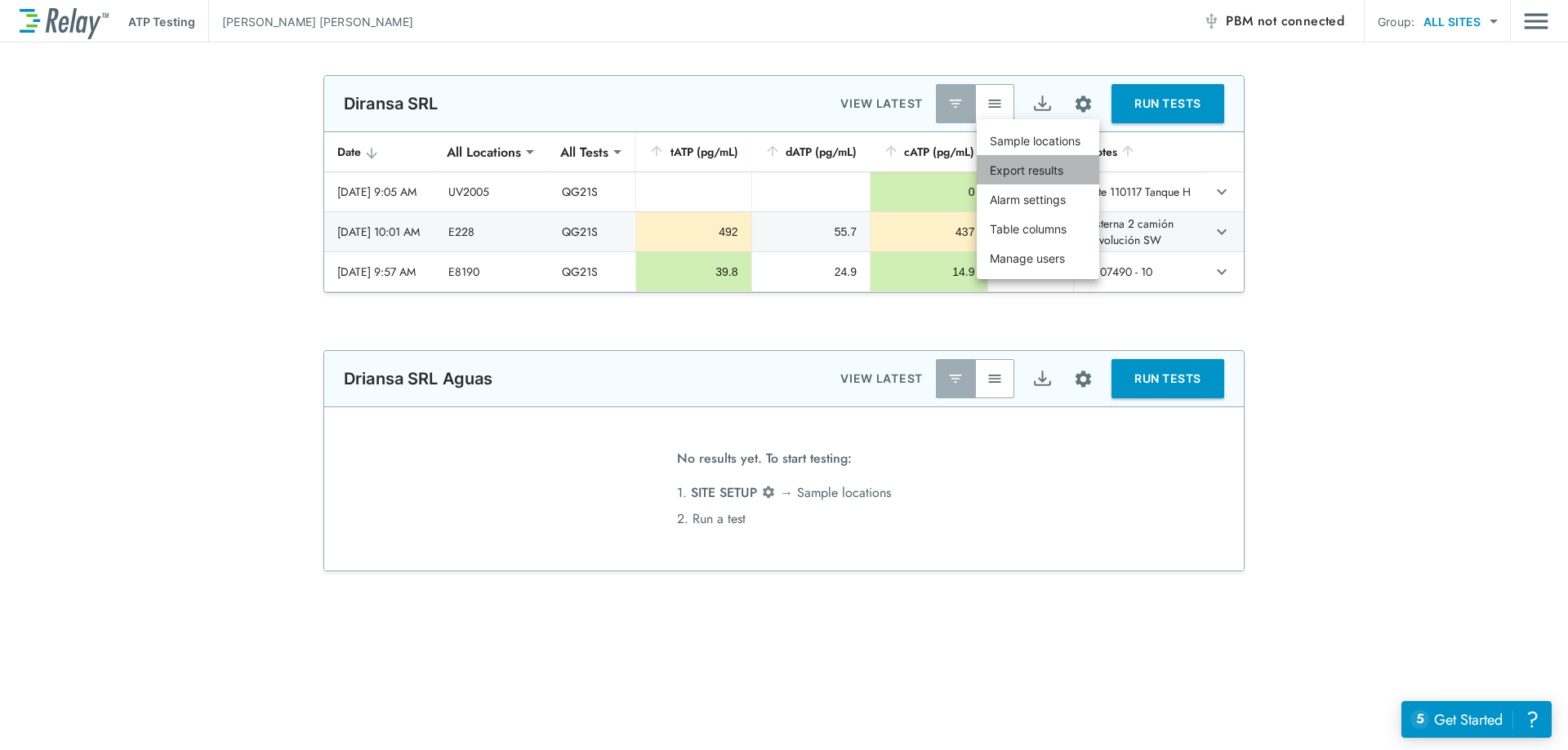
click at [1046, 165] on p "Export results" at bounding box center [1027, 170] width 74 height 17
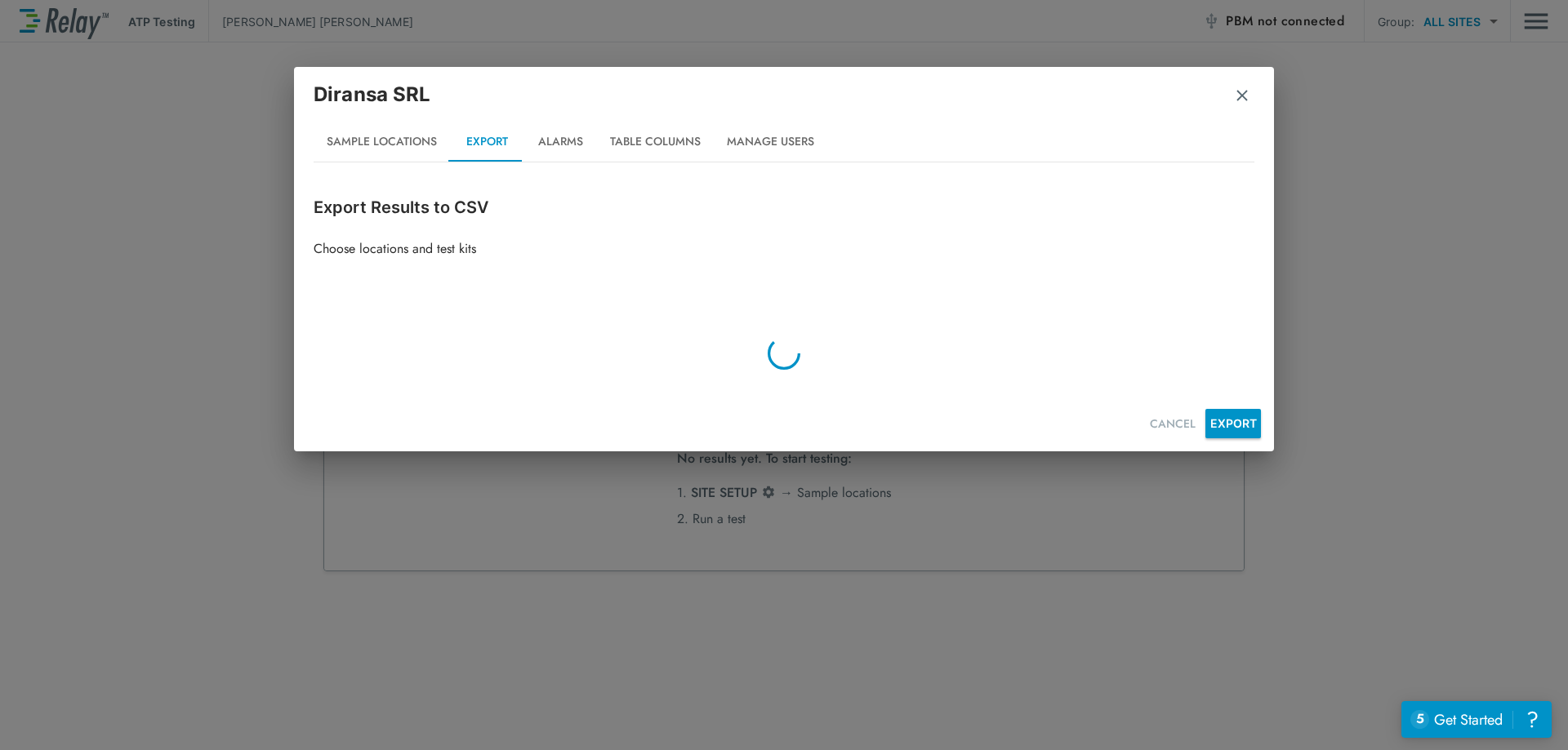
click at [1245, 97] on img "button" at bounding box center [1242, 95] width 16 height 16
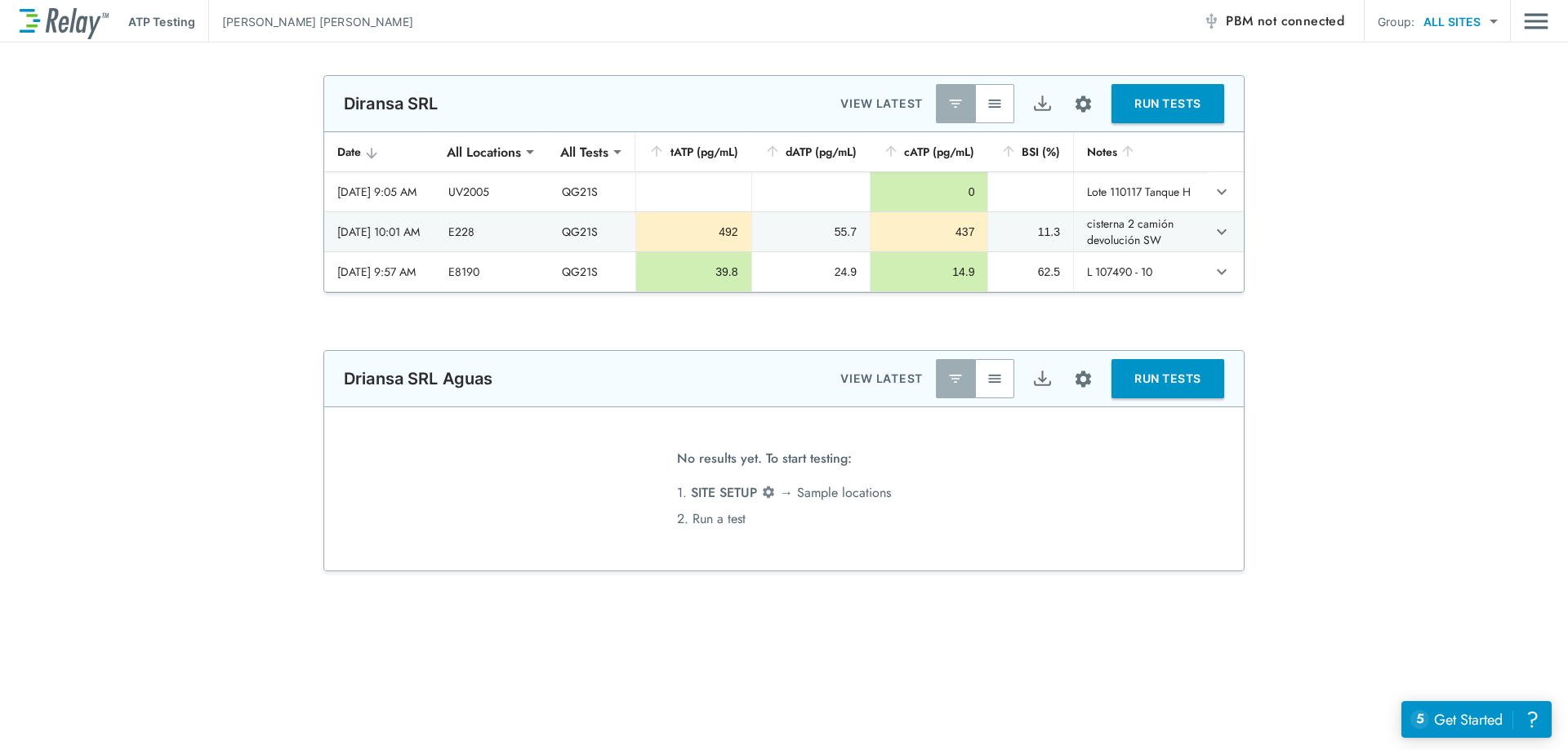
click at [1080, 105] on img "Site setup" at bounding box center [1083, 103] width 21 height 21
click at [1054, 222] on p "Table columns" at bounding box center [1028, 228] width 76 height 17
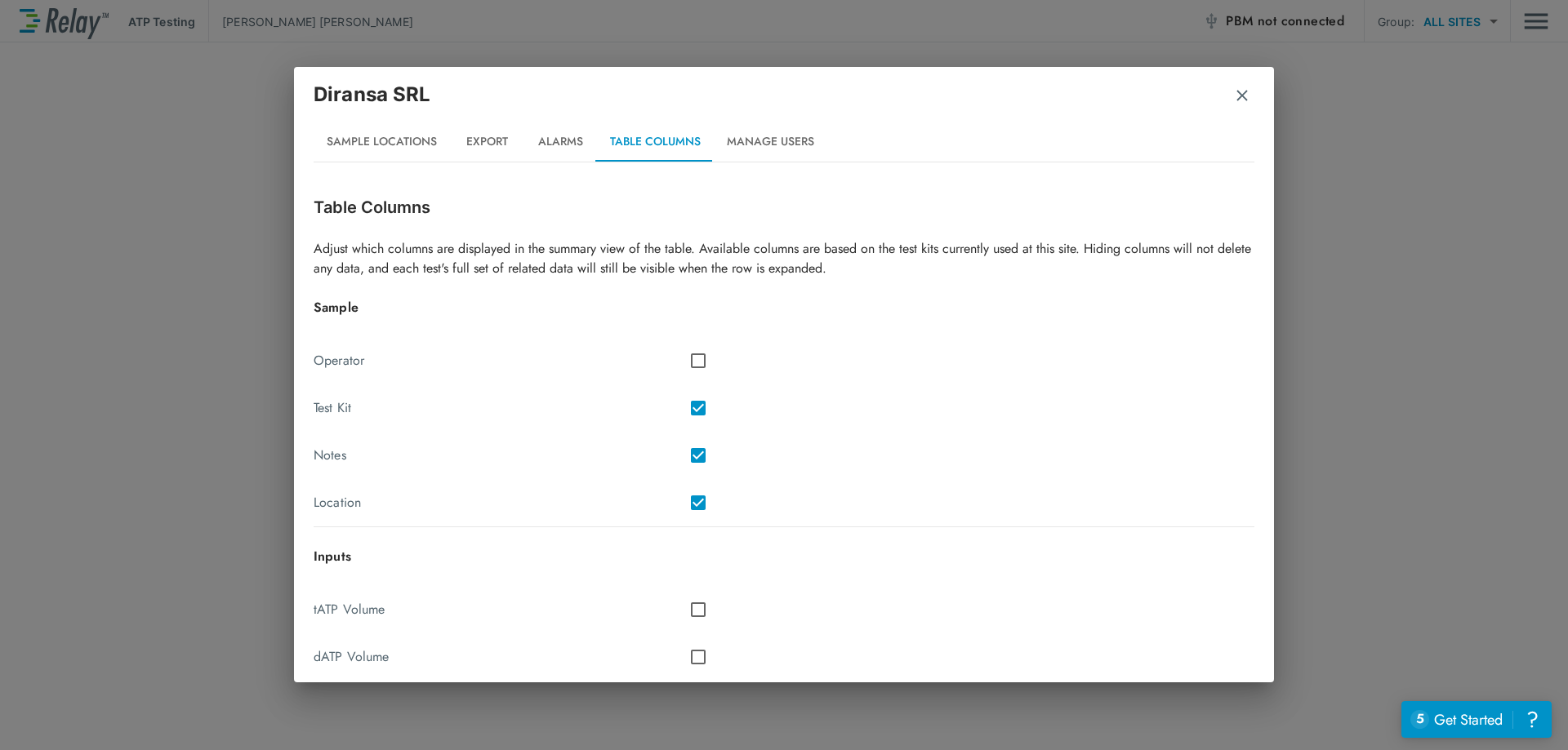
click at [1251, 107] on div "Diransa SRL" at bounding box center [784, 101] width 941 height 42
click at [1250, 94] on div "Diransa SRL" at bounding box center [784, 101] width 941 height 42
click at [1250, 89] on img "button" at bounding box center [1242, 95] width 16 height 16
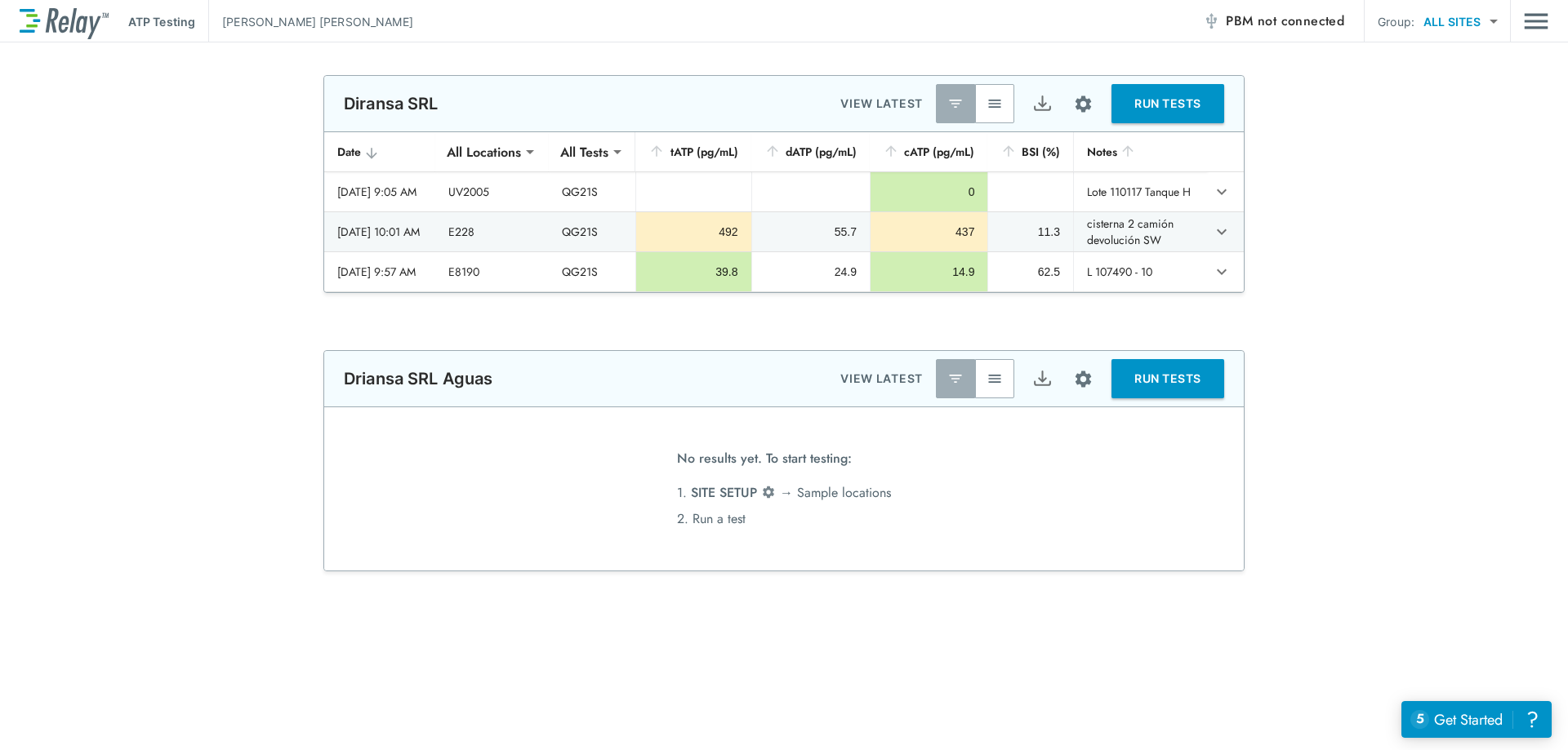
click at [409, 72] on div "**********" at bounding box center [784, 396] width 1568 height 708
type input "**********"
type input "*****"
click at [824, 498] on li "1. SITE SETUP → [GEOGRAPHIC_DATA] locations" at bounding box center [784, 493] width 214 height 26
click at [900, 451] on div "No results yet. To start testing: 1. SITE SETUP → [GEOGRAPHIC_DATA] locations 2…" at bounding box center [784, 489] width 919 height 164
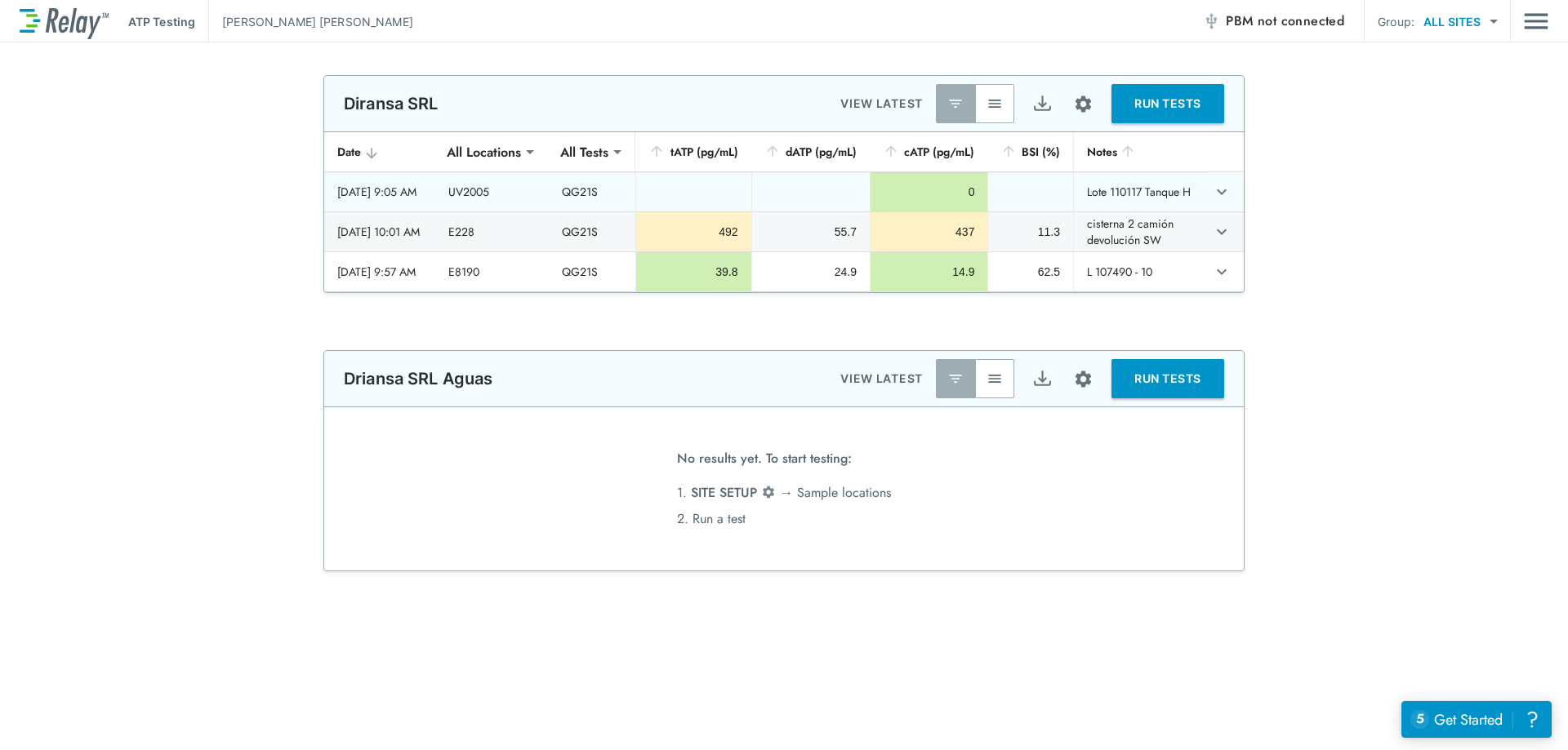
click at [1214, 200] on icon "expand row" at bounding box center [1222, 192] width 20 height 20
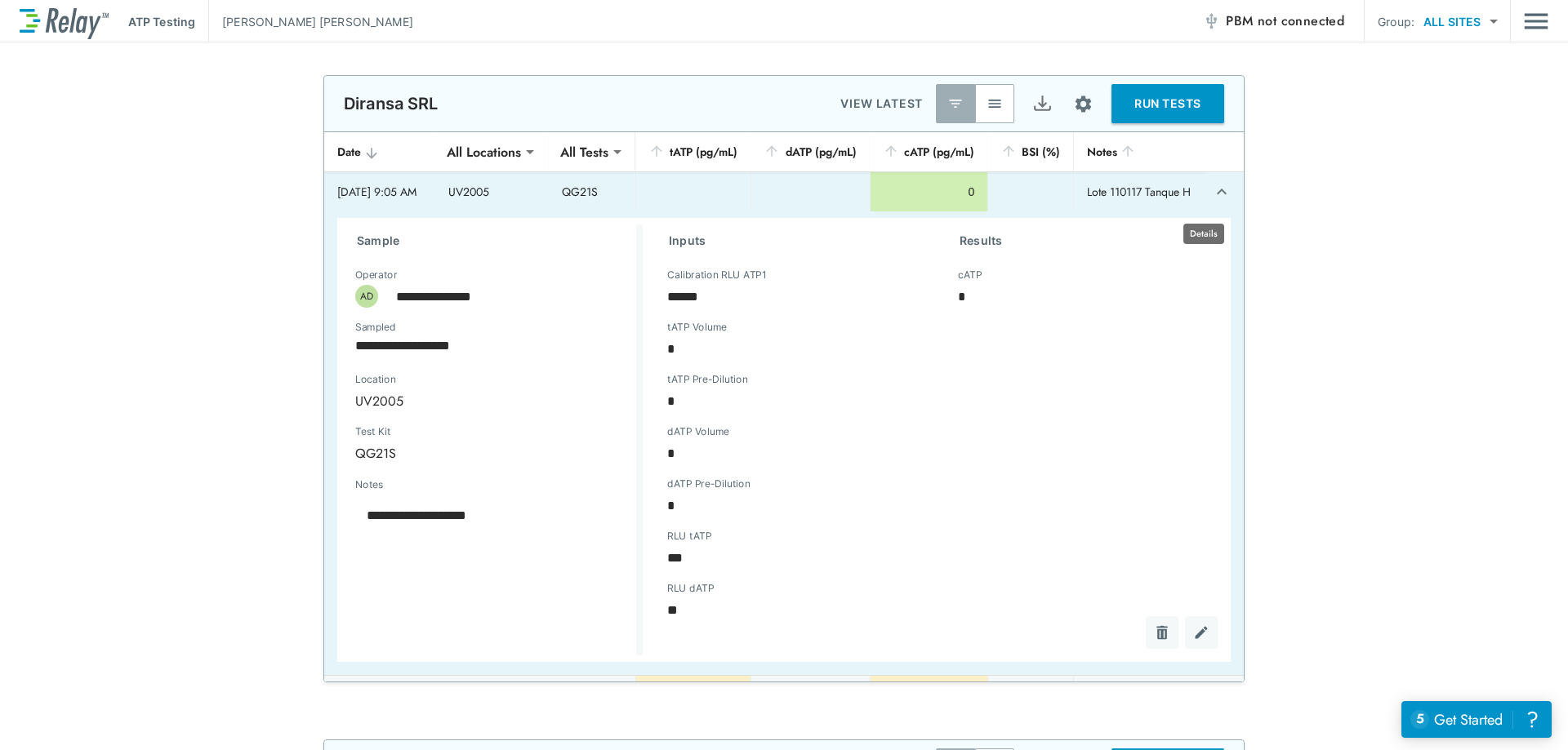
type textarea "*"
click at [1213, 190] on icon "expand row" at bounding box center [1222, 192] width 20 height 20
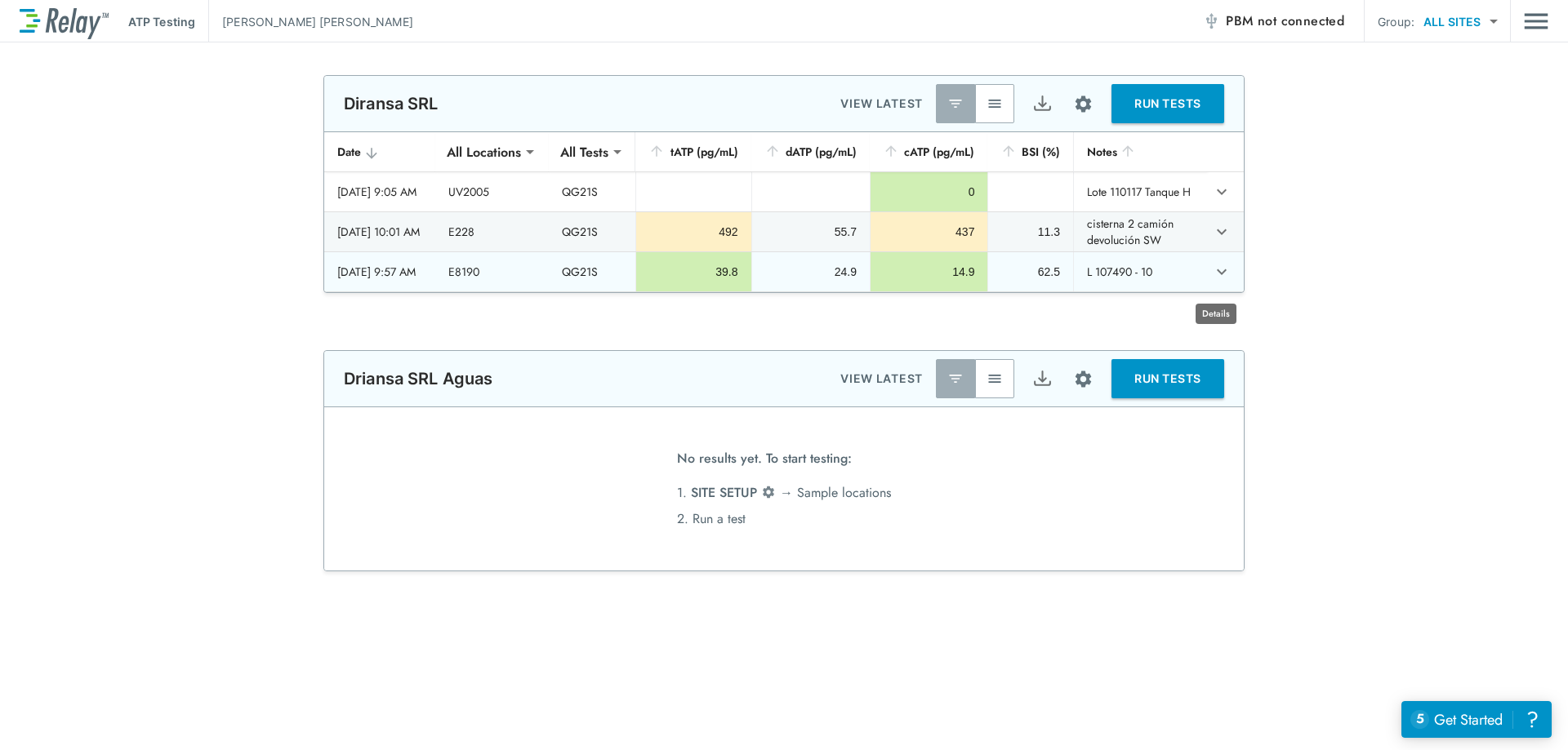
click at [1214, 281] on icon "expand row" at bounding box center [1222, 272] width 20 height 20
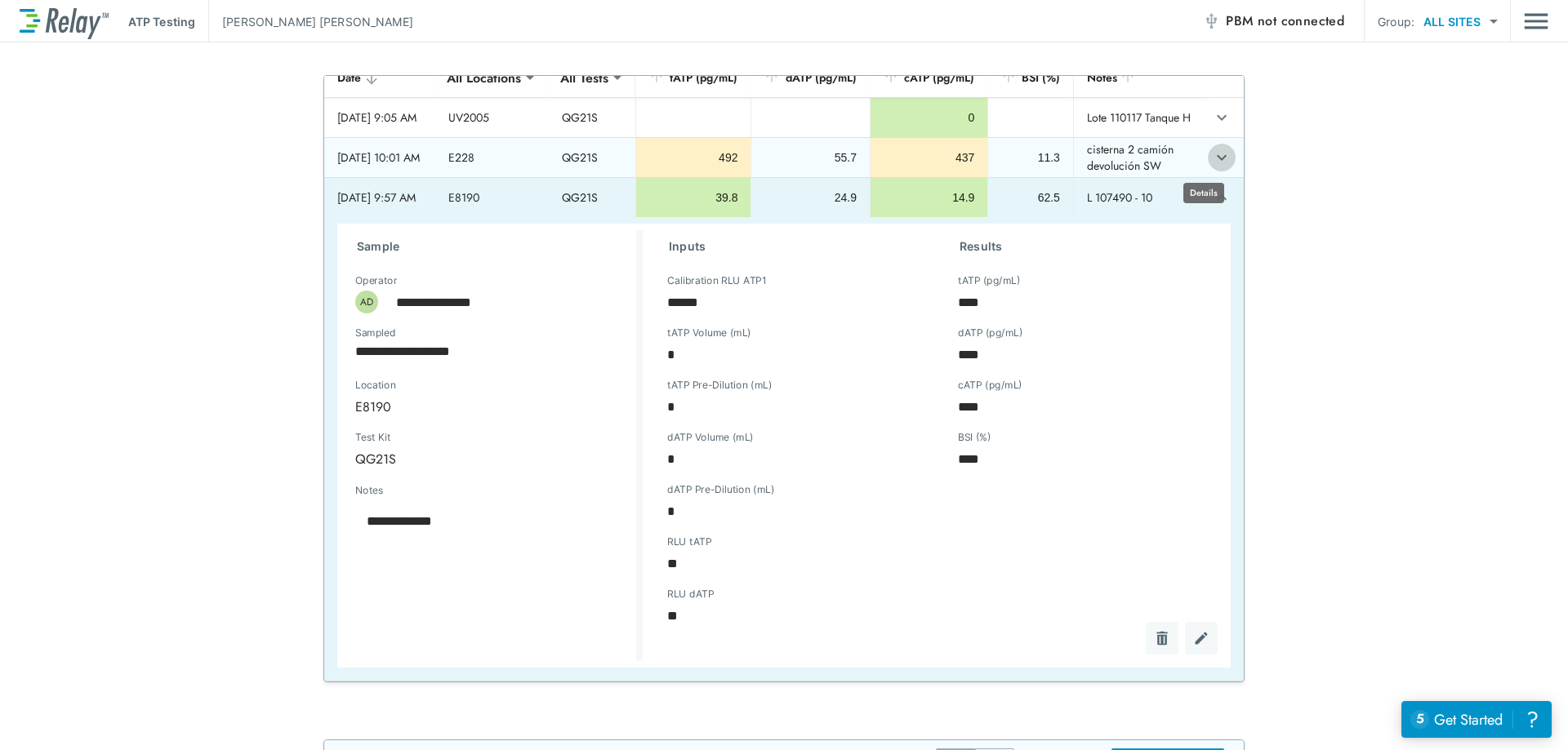
click at [1212, 164] on icon "expand row" at bounding box center [1222, 157] width 20 height 20
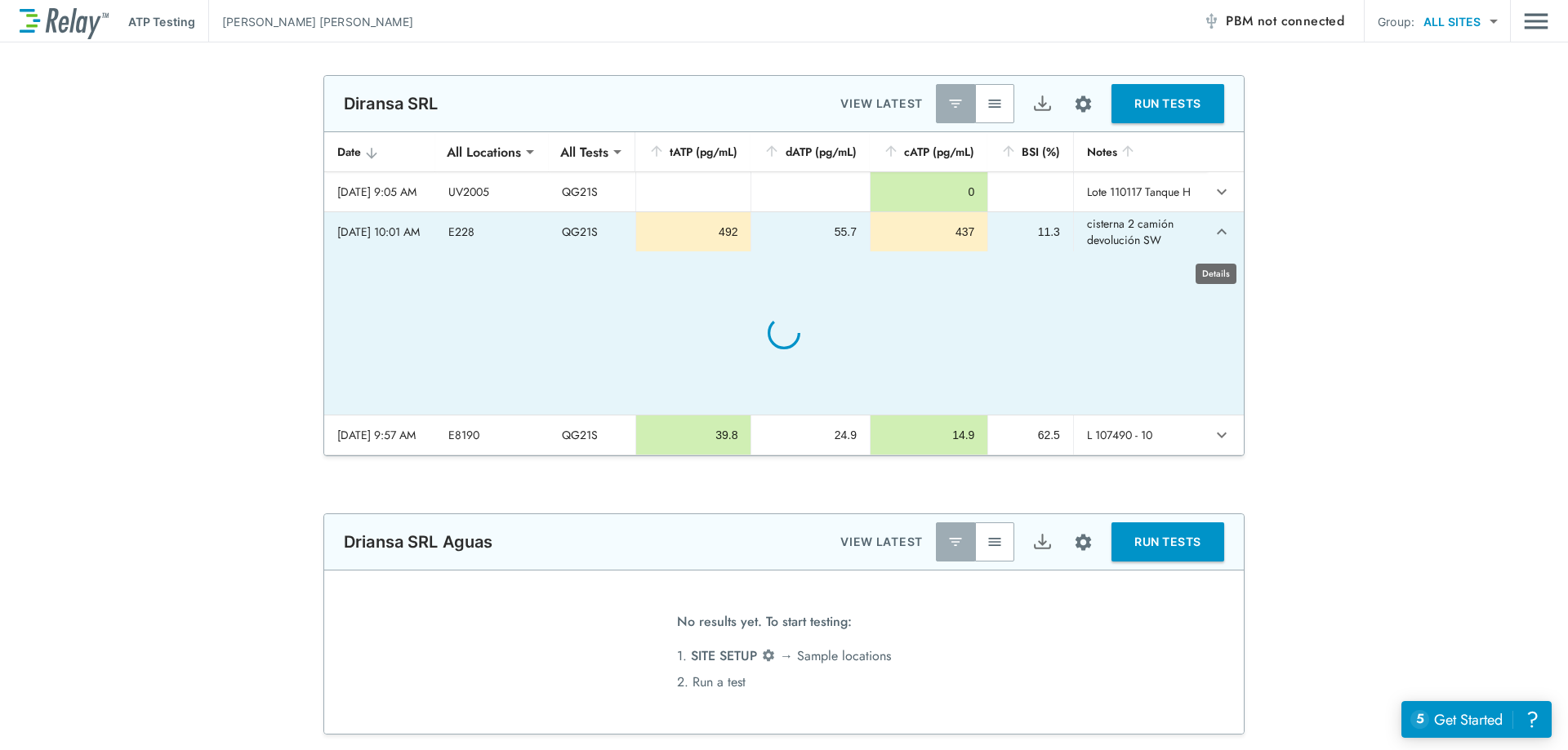
type textarea "*"
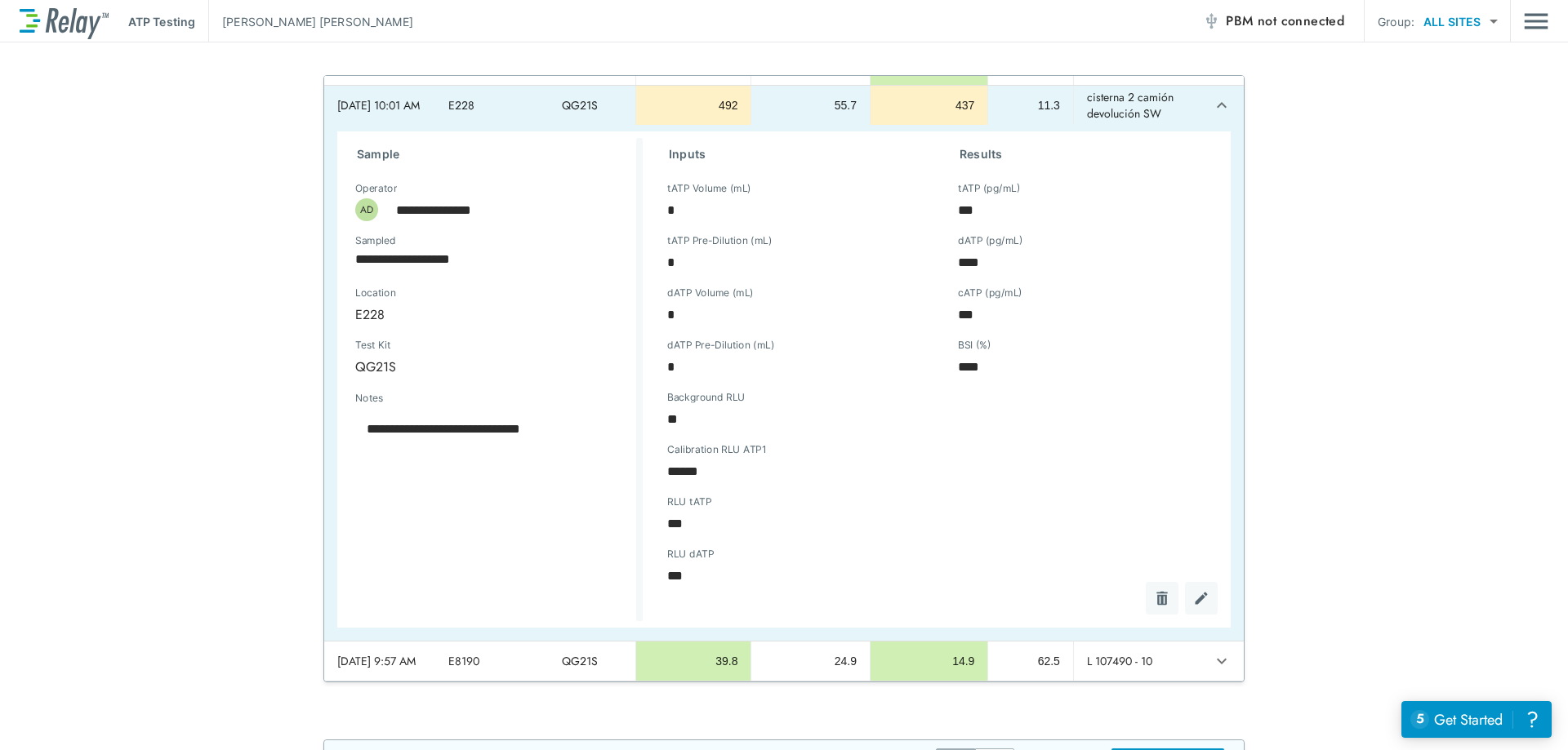
type textarea "*"
click at [1212, 108] on icon "expand row" at bounding box center [1222, 105] width 20 height 20
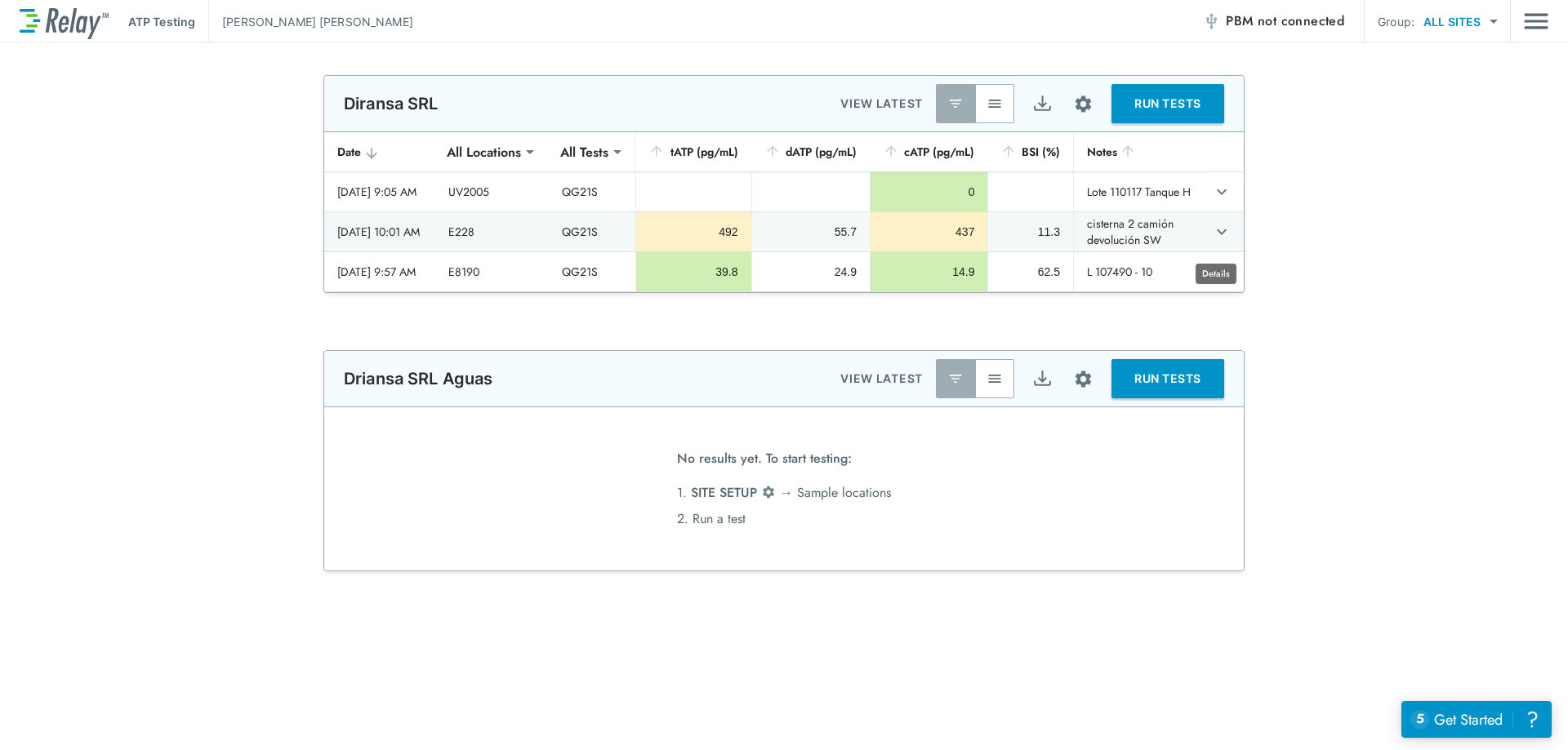
click at [990, 103] on img "button" at bounding box center [995, 103] width 16 height 16
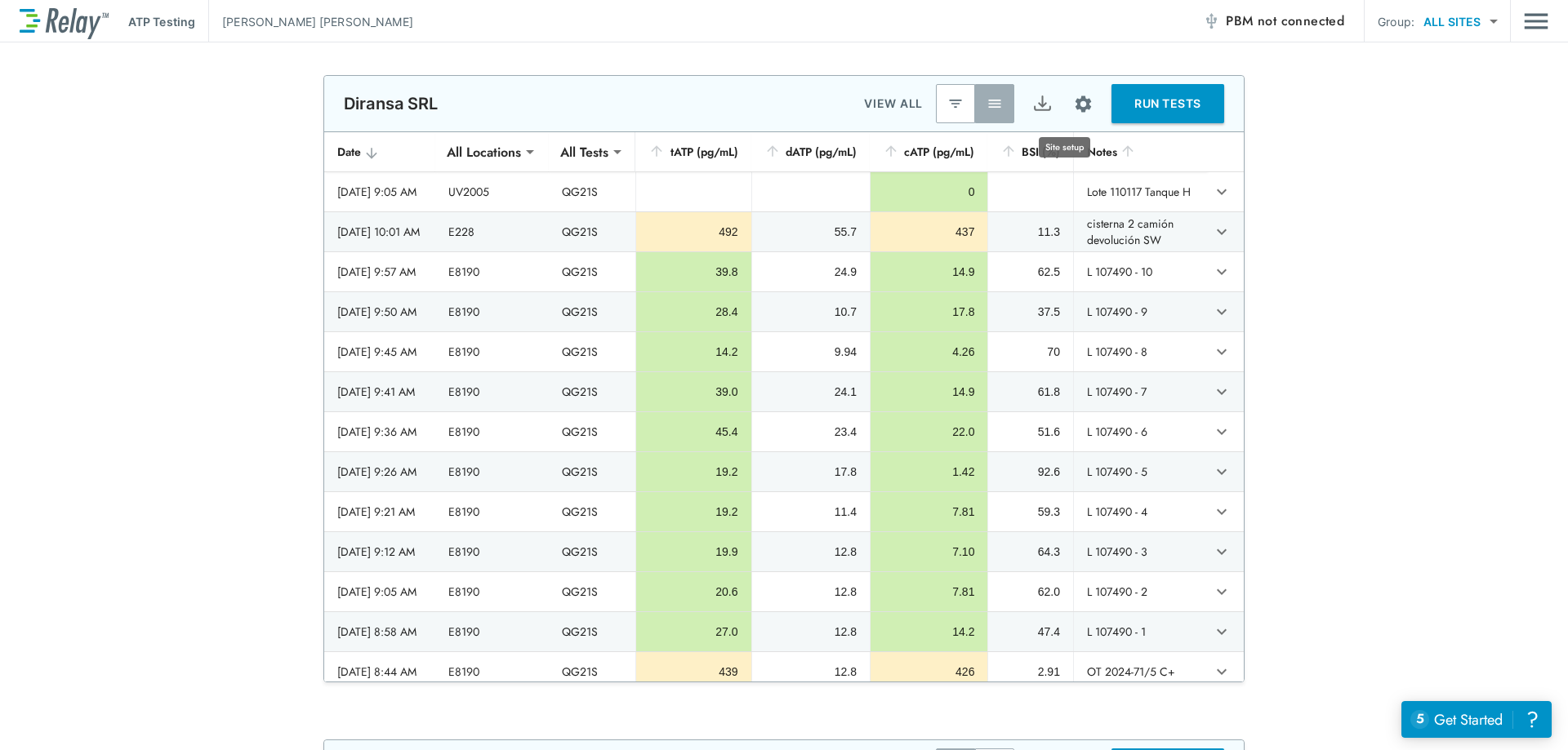
click at [1035, 103] on button "Export" at bounding box center [1043, 104] width 40 height 40
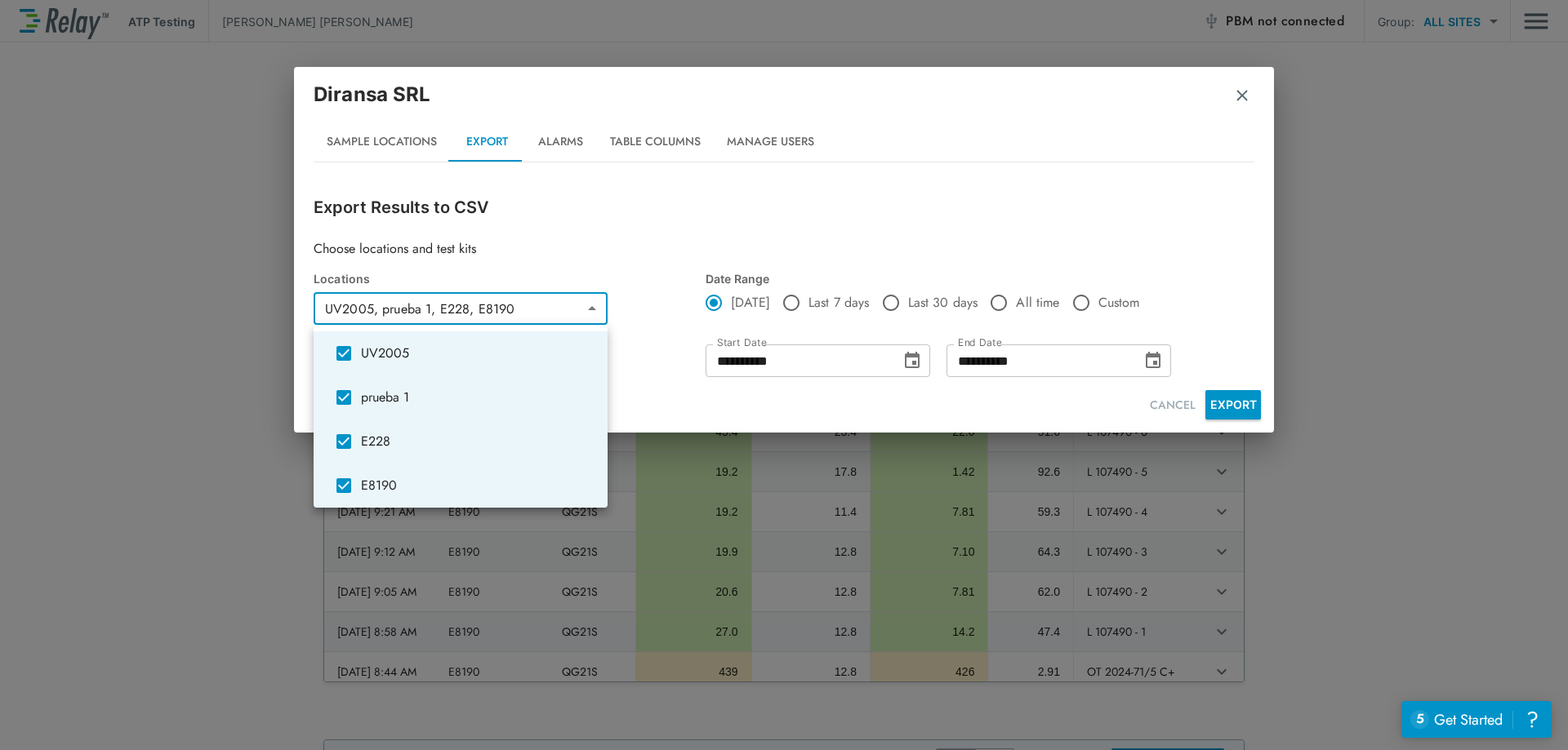
click at [487, 315] on body "**********" at bounding box center [784, 375] width 1568 height 750
click at [487, 315] on div at bounding box center [784, 375] width 1568 height 750
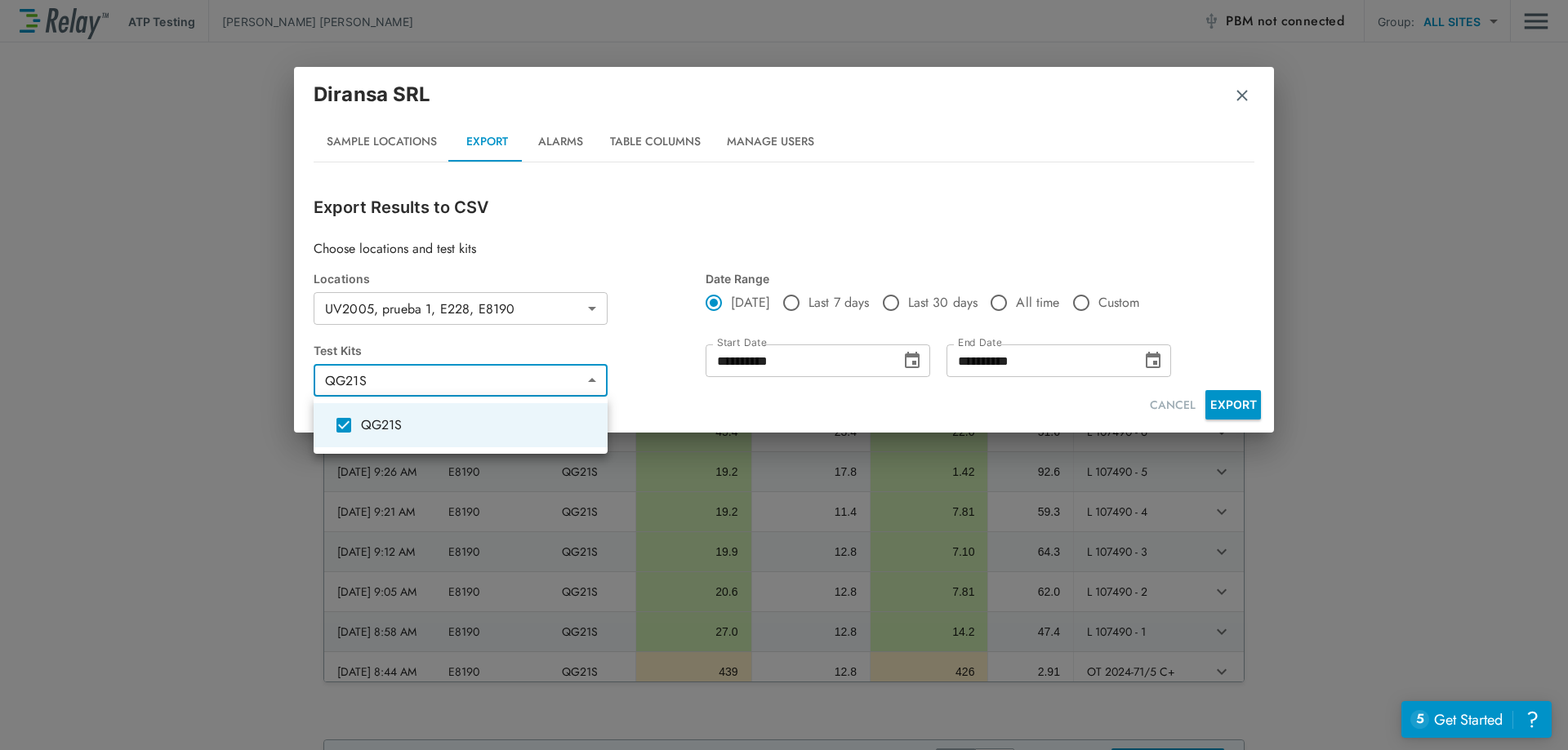
click at [505, 384] on body "**********" at bounding box center [784, 375] width 1568 height 750
click at [505, 384] on div at bounding box center [784, 375] width 1568 height 750
click at [1241, 94] on img "button" at bounding box center [1242, 95] width 16 height 16
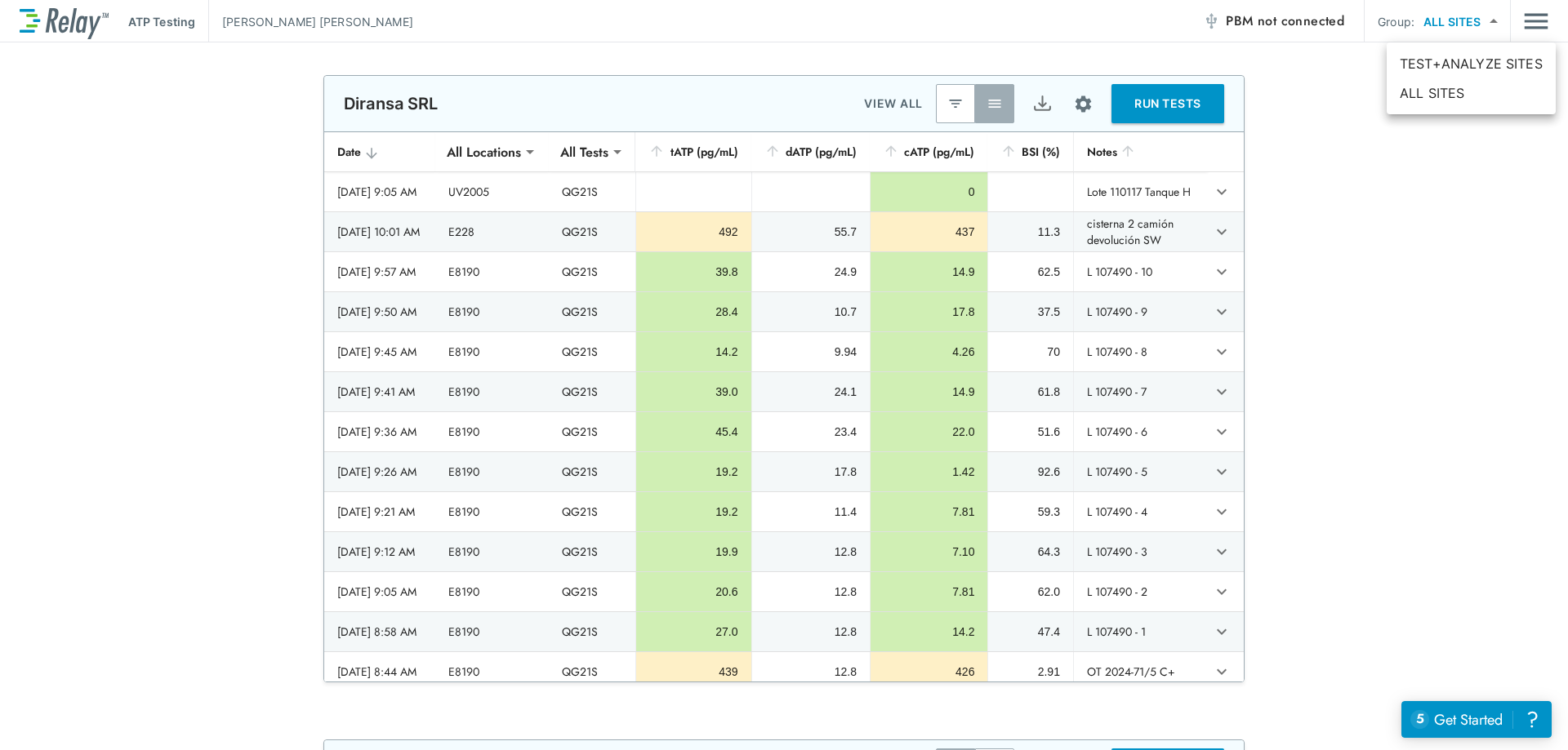
click at [1495, 19] on body "**********" at bounding box center [784, 375] width 1568 height 750
click at [1495, 19] on div at bounding box center [784, 375] width 1568 height 750
click at [1422, 152] on div "**********" at bounding box center [784, 379] width 1568 height 608
click at [1447, 27] on body "**********" at bounding box center [784, 375] width 1568 height 750
click at [1447, 26] on div at bounding box center [784, 375] width 1568 height 750
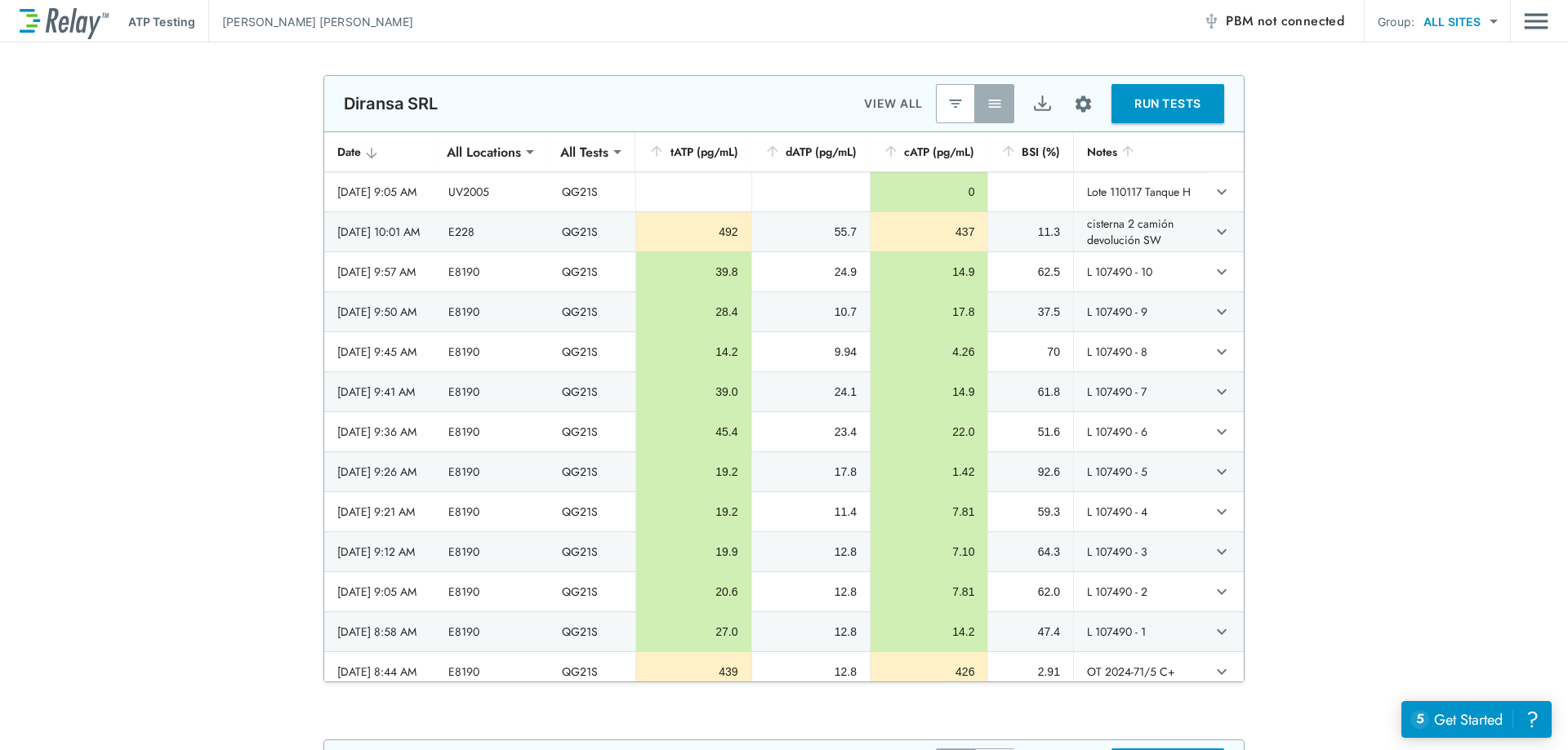
click at [1380, 150] on div "**********" at bounding box center [784, 379] width 1568 height 608
click at [1447, 17] on body "**********" at bounding box center [784, 375] width 1568 height 750
click at [1380, 280] on div at bounding box center [784, 375] width 1568 height 750
click at [1552, 16] on div "ATP Testing [PERSON_NAME] PBM not connected Group: ALL SITES ********* ​" at bounding box center [784, 21] width 1568 height 42
click at [1544, 16] on img "Main menu" at bounding box center [1536, 21] width 24 height 31
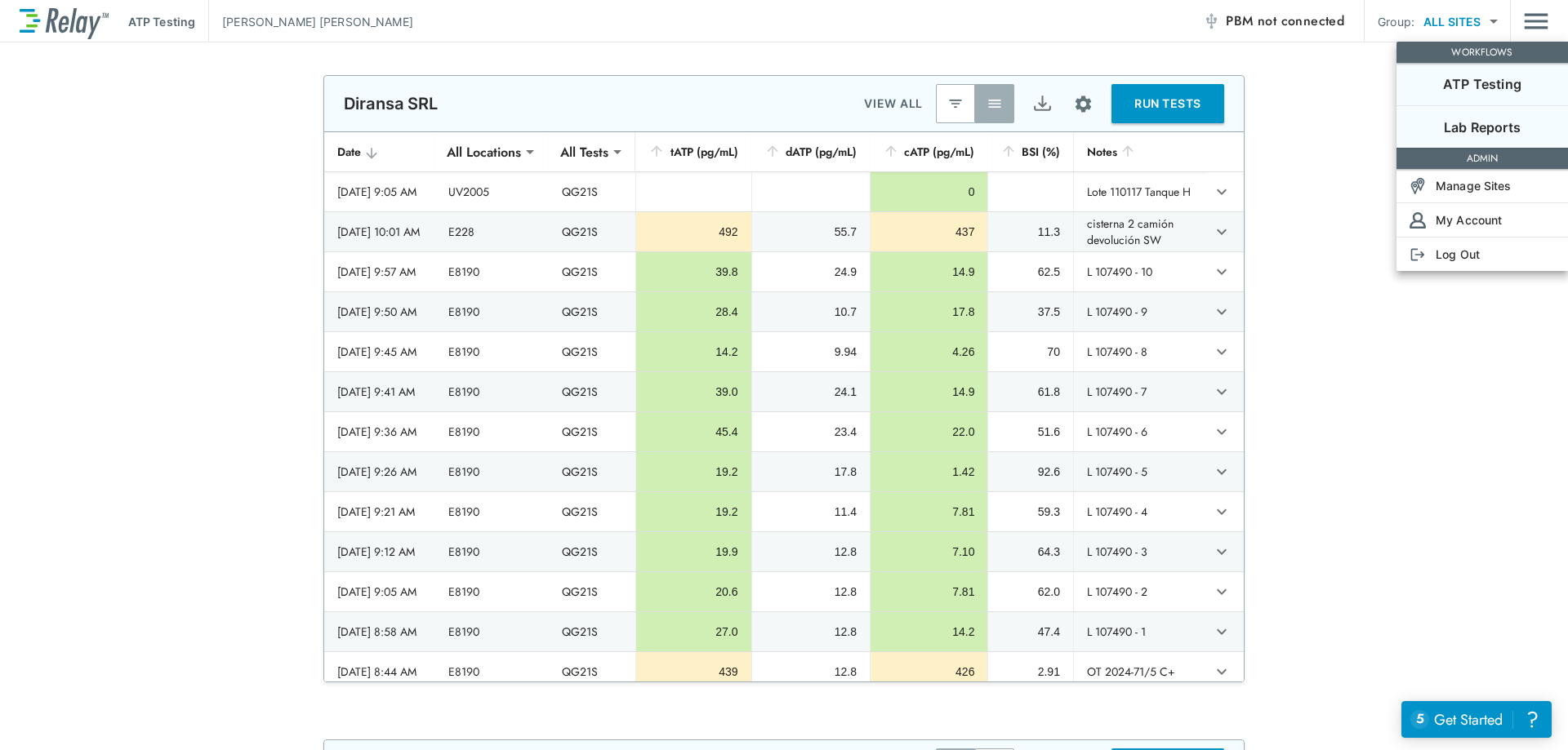
click at [1532, 119] on div "Lab Reports" at bounding box center [1483, 128] width 172 height 20
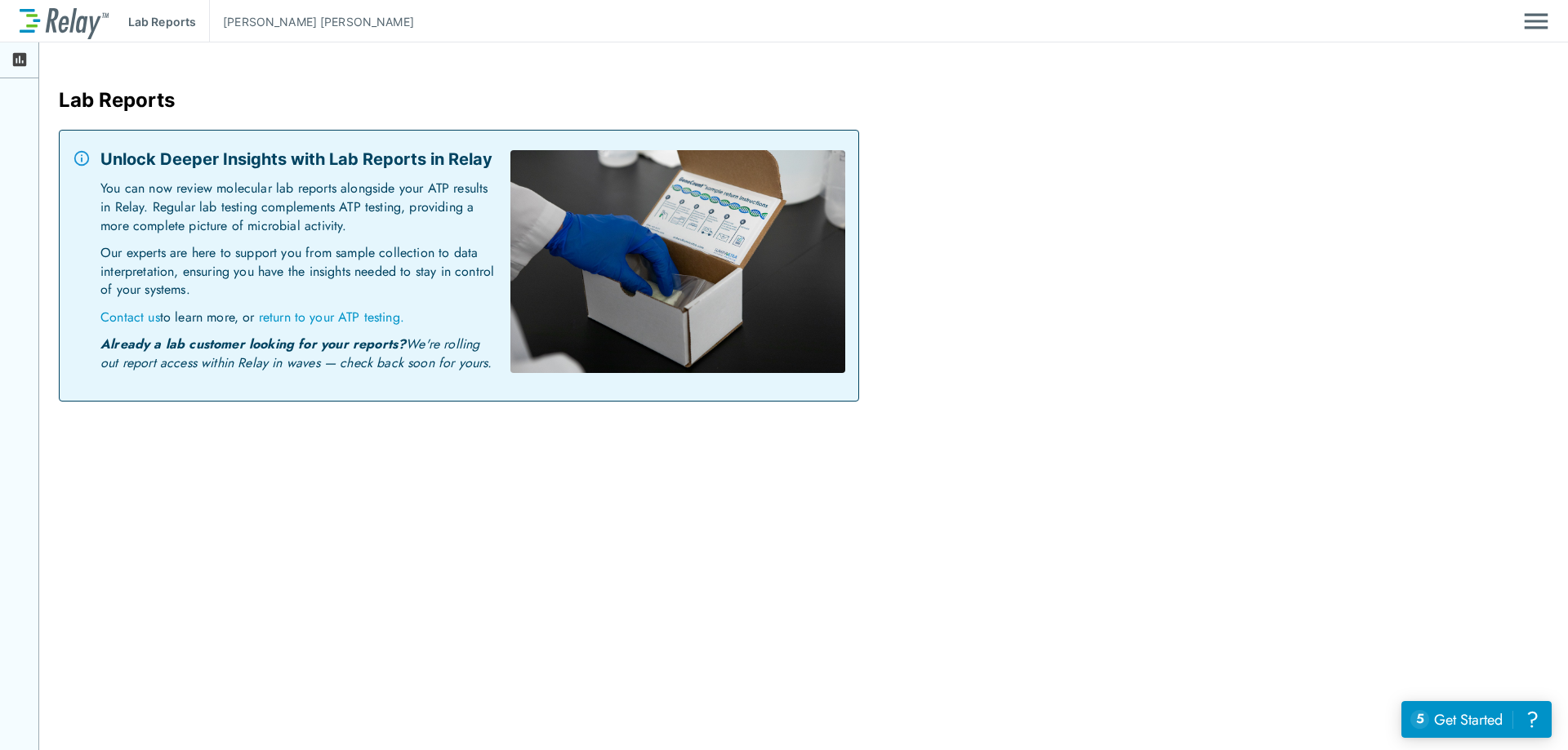
click at [273, 200] on p "You can now review molecular lab reports alongside your ATP results in Relay. R…" at bounding box center [299, 212] width 397 height 65
click at [372, 221] on p "You can now review molecular lab reports alongside your ATP results in Relay. R…" at bounding box center [299, 212] width 397 height 65
click at [142, 14] on p "Lab Reports" at bounding box center [162, 22] width 67 height 17
click at [13, 55] on icon at bounding box center [20, 59] width 13 height 13
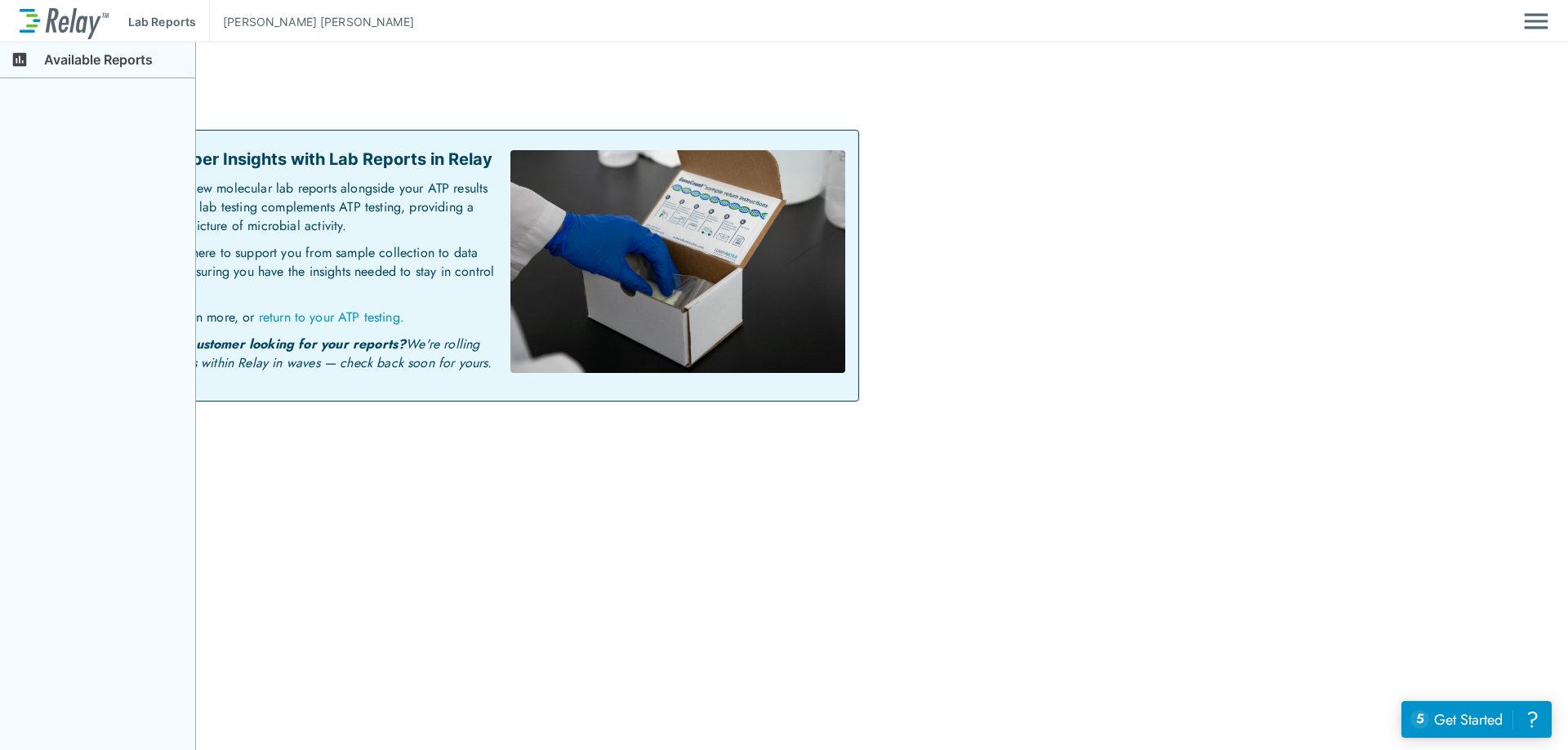
click at [50, 67] on p "Available Reports" at bounding box center [117, 62] width 156 height 31
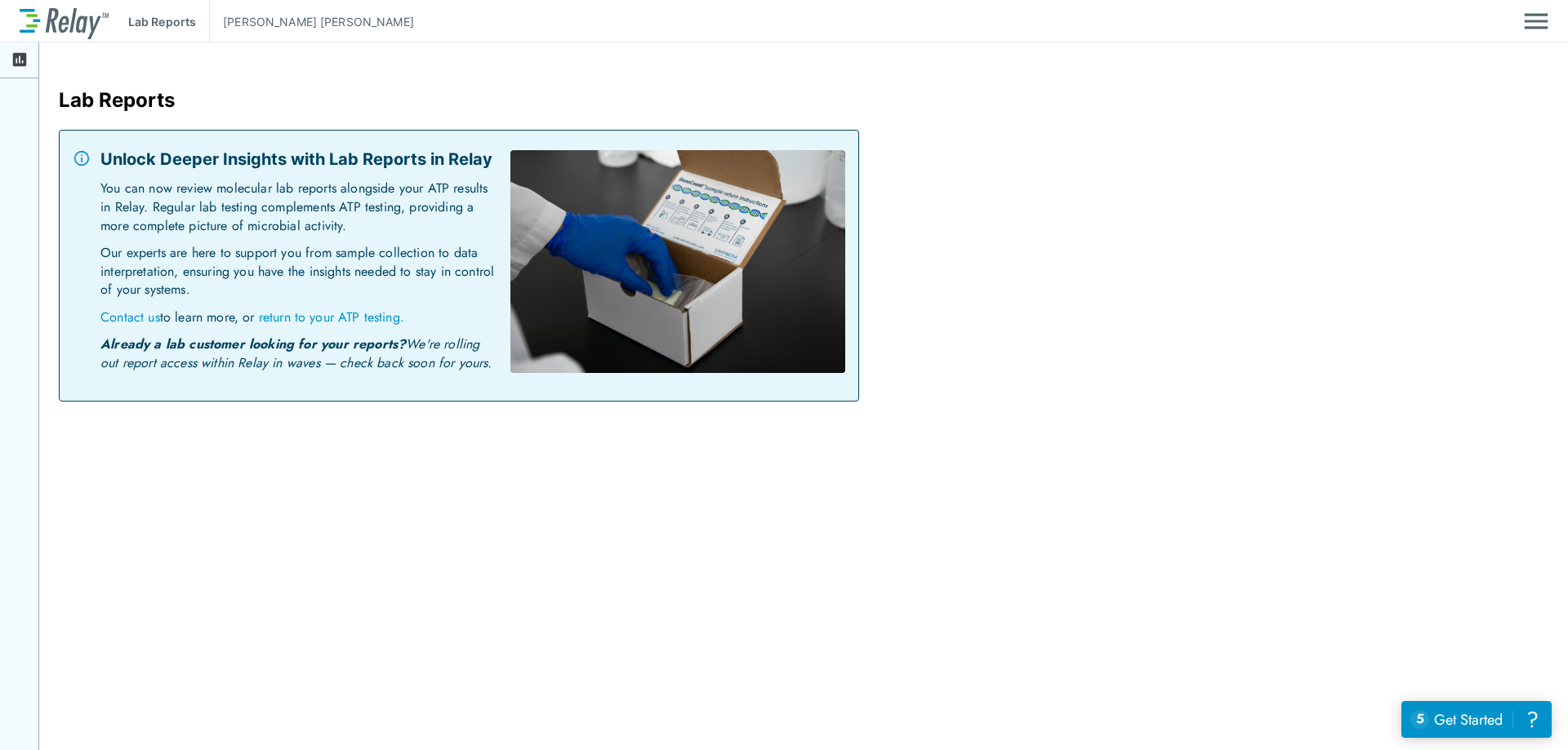
click at [352, 245] on p "Our experts are here to support you from sample collection to data interpretati…" at bounding box center [299, 276] width 397 height 65
click at [316, 240] on p "You can now review molecular lab reports alongside your ATP results in Relay. R…" at bounding box center [299, 212] width 397 height 65
click at [688, 263] on img at bounding box center [678, 262] width 335 height 223
click at [1530, 7] on img "Main menu" at bounding box center [1536, 21] width 24 height 31
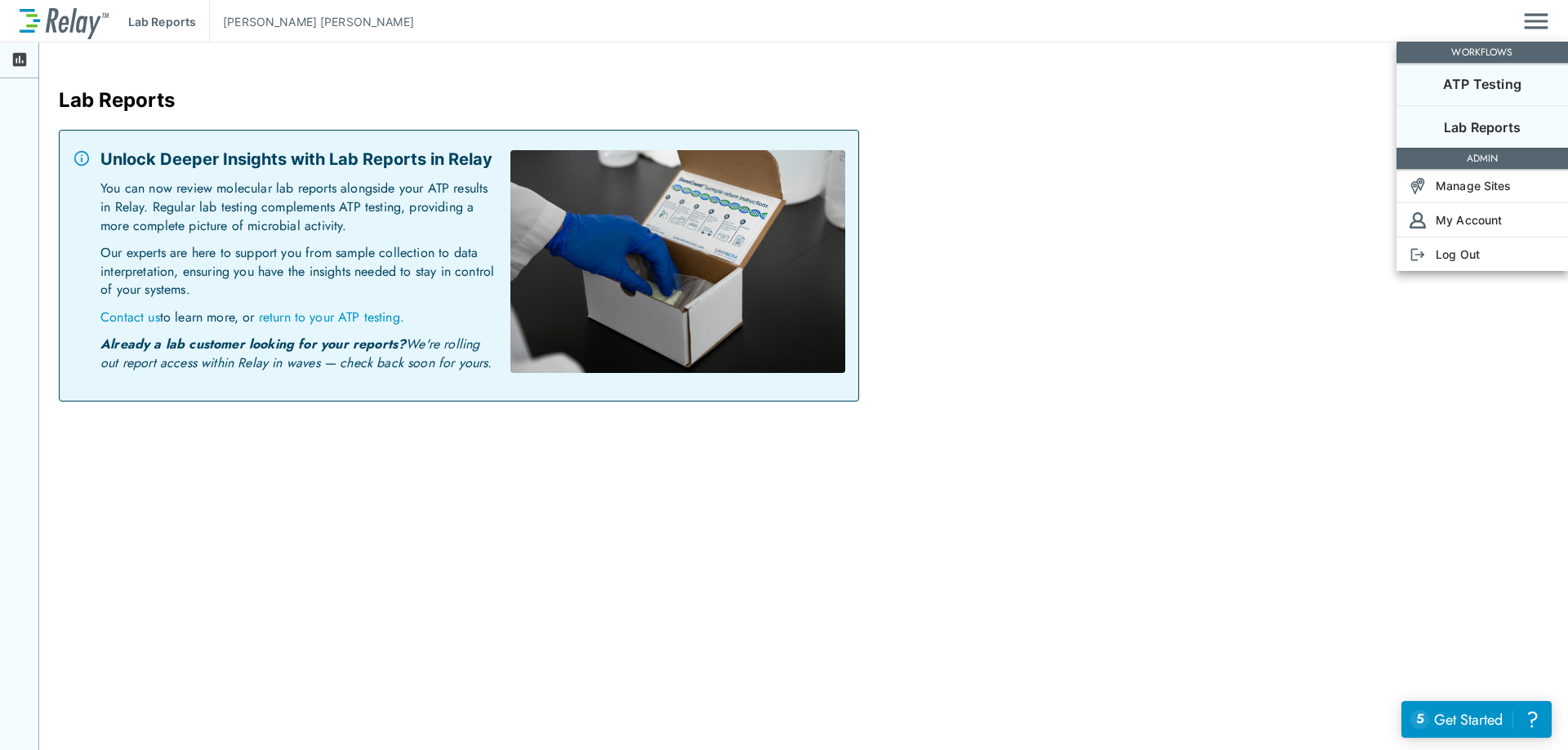
click at [1500, 76] on p "ATP Testing" at bounding box center [1482, 85] width 78 height 20
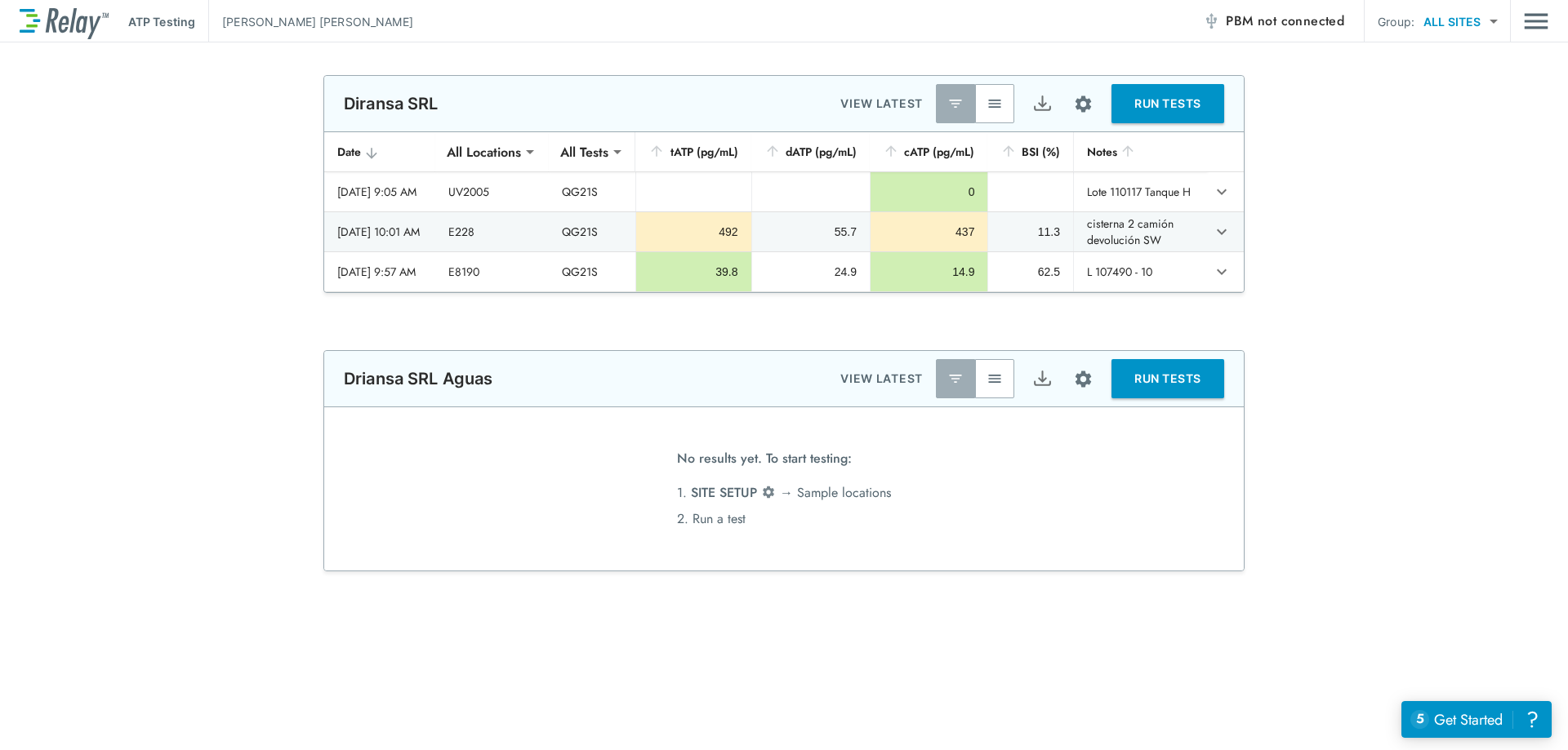
type input "**********"
type input "*****"
click at [1112, 93] on button "RUN TESTS" at bounding box center [1168, 104] width 112 height 40
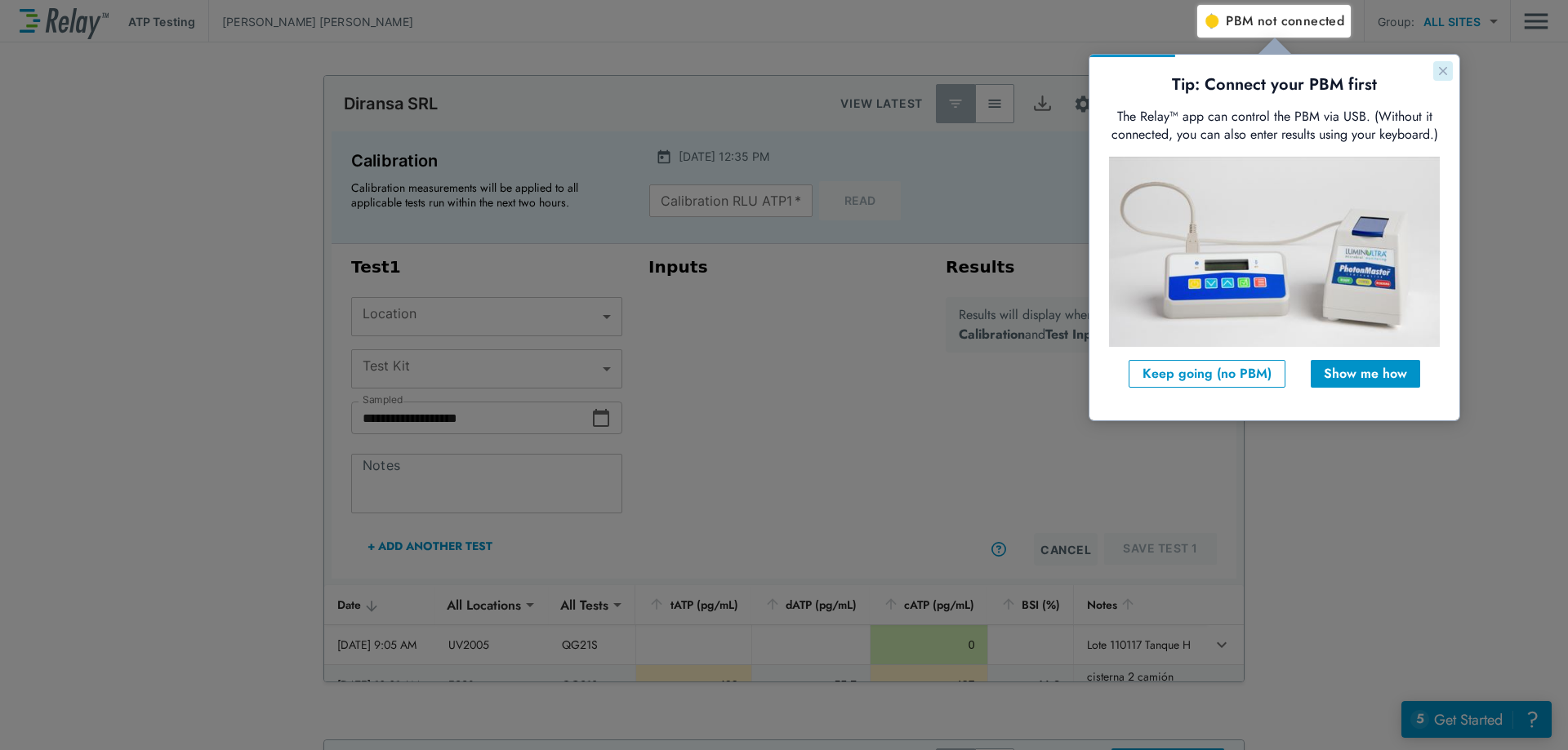
click at [1447, 68] on icon "Close guide" at bounding box center [1443, 70] width 8 height 8
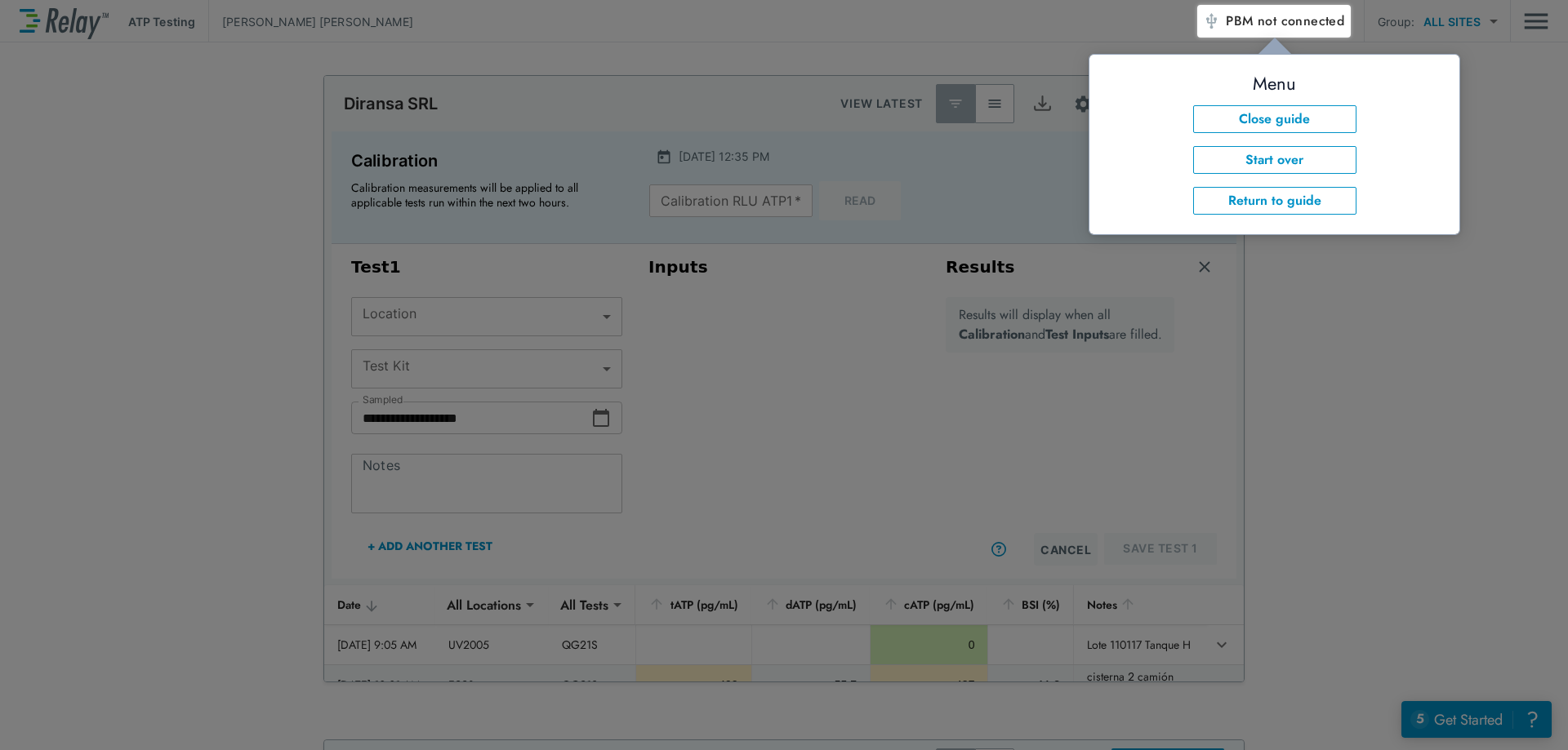
click at [1067, 205] on div at bounding box center [598, 377] width 1197 height 746
click at [1261, 109] on button "Close guide" at bounding box center [1276, 119] width 164 height 28
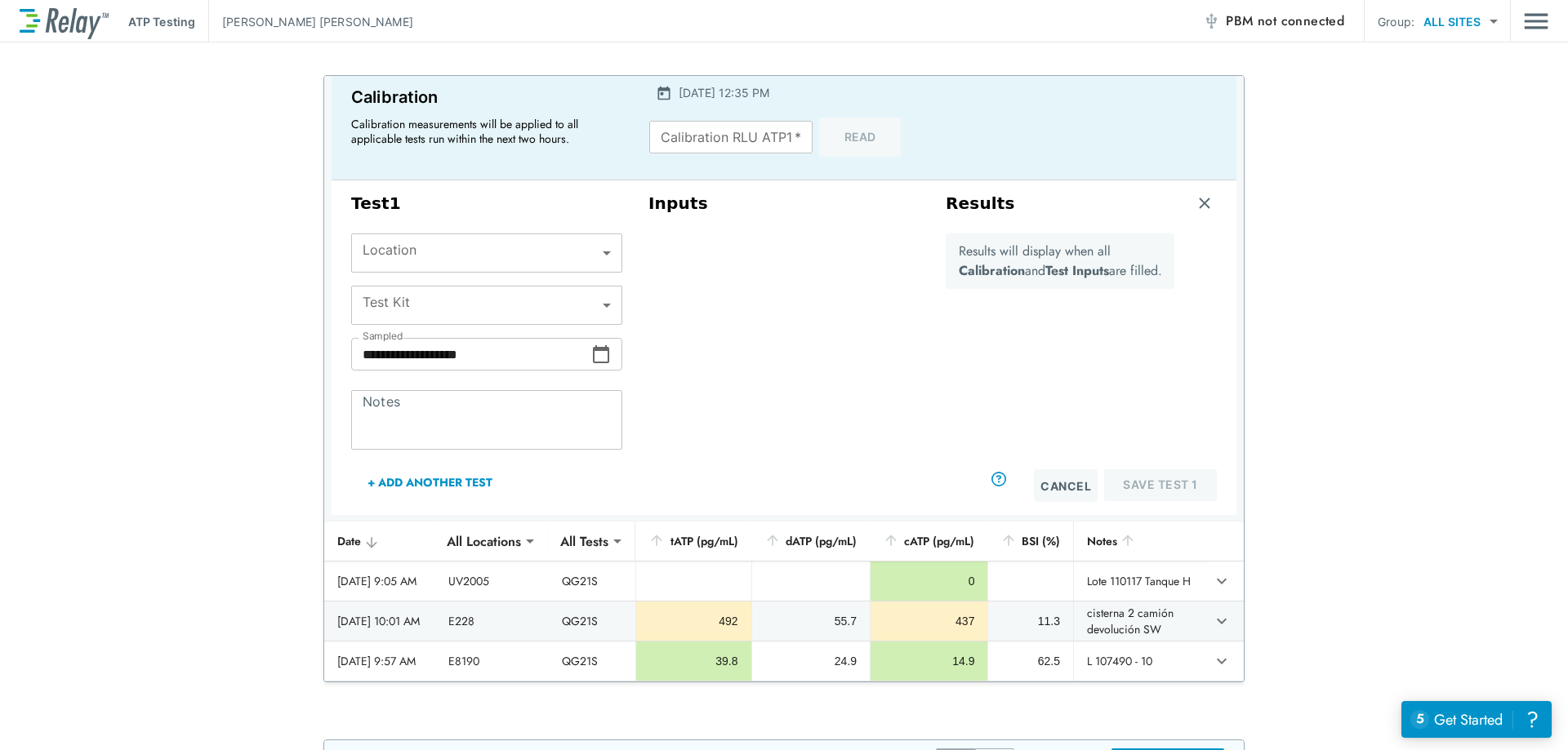
click at [1008, 258] on p "Results will display when all Calibration and Test Inputs are filled." at bounding box center [1061, 262] width 203 height 40
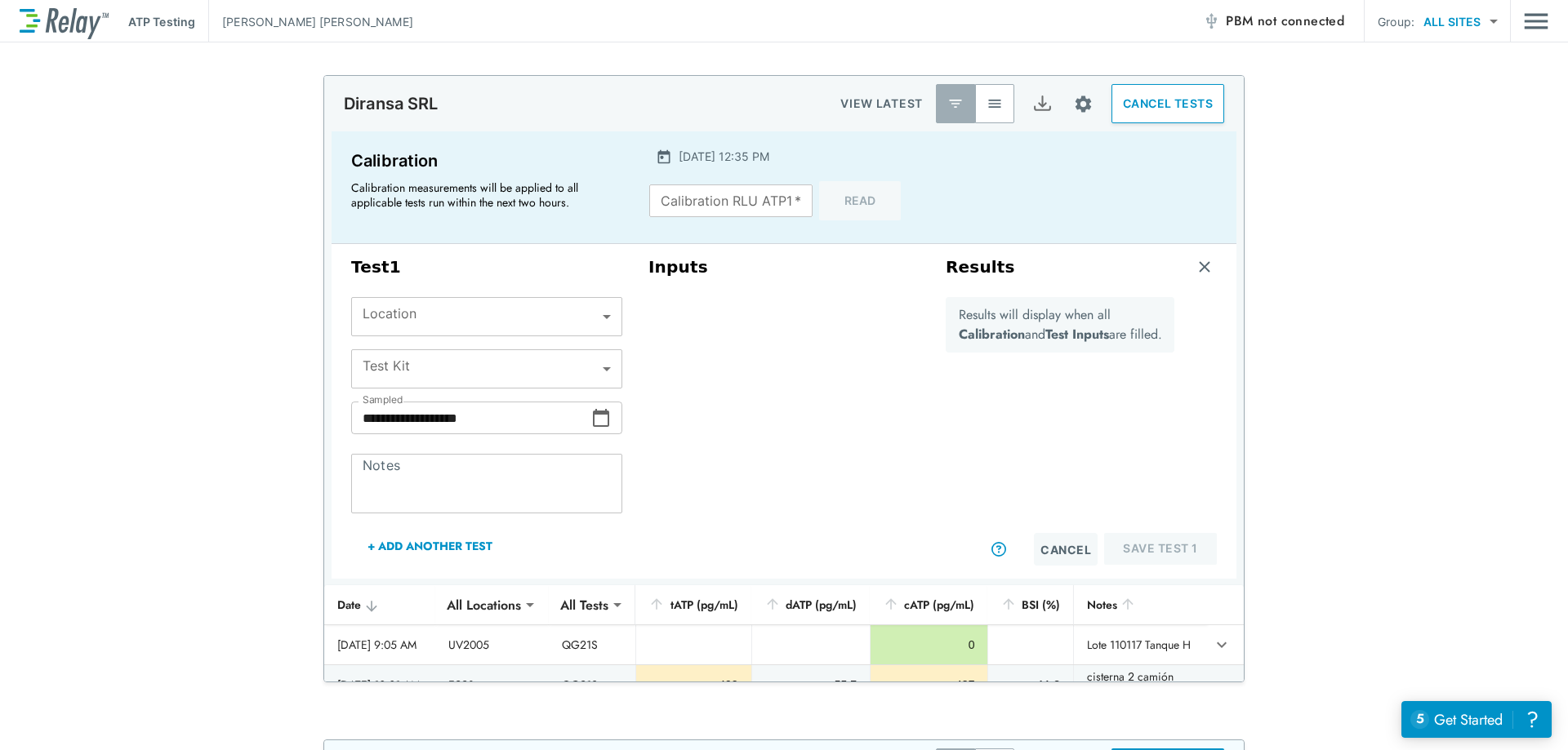
click at [1133, 116] on button "CANCEL TESTS" at bounding box center [1168, 104] width 112 height 40
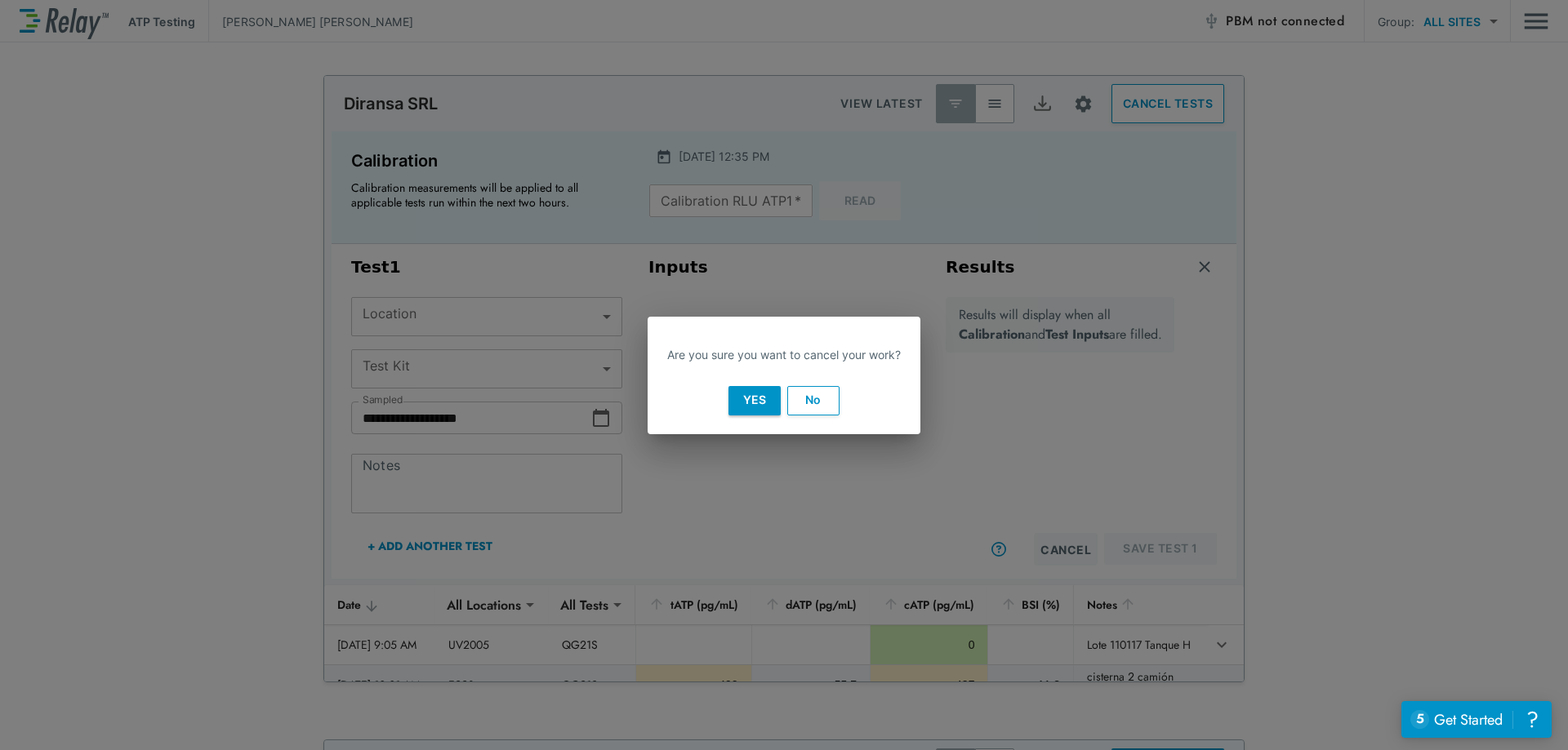
click at [758, 395] on button "Yes" at bounding box center [755, 400] width 52 height 30
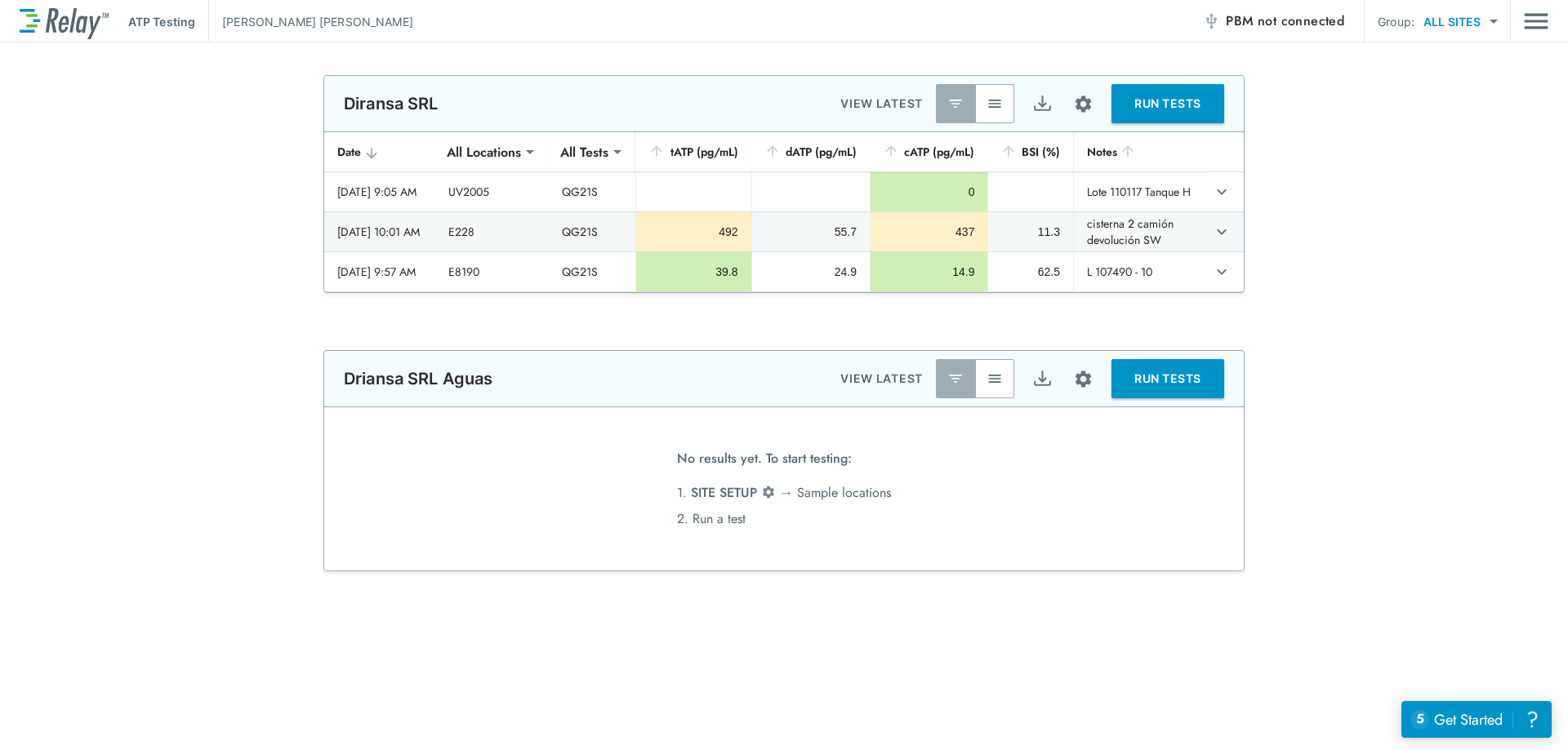
click at [298, 22] on p "[PERSON_NAME]" at bounding box center [318, 22] width 191 height 17
click at [173, 22] on p "ATP Testing" at bounding box center [162, 22] width 67 height 17
click at [40, 22] on img at bounding box center [64, 22] width 89 height 35
click at [1541, 27] on img "Main menu" at bounding box center [1536, 21] width 24 height 31
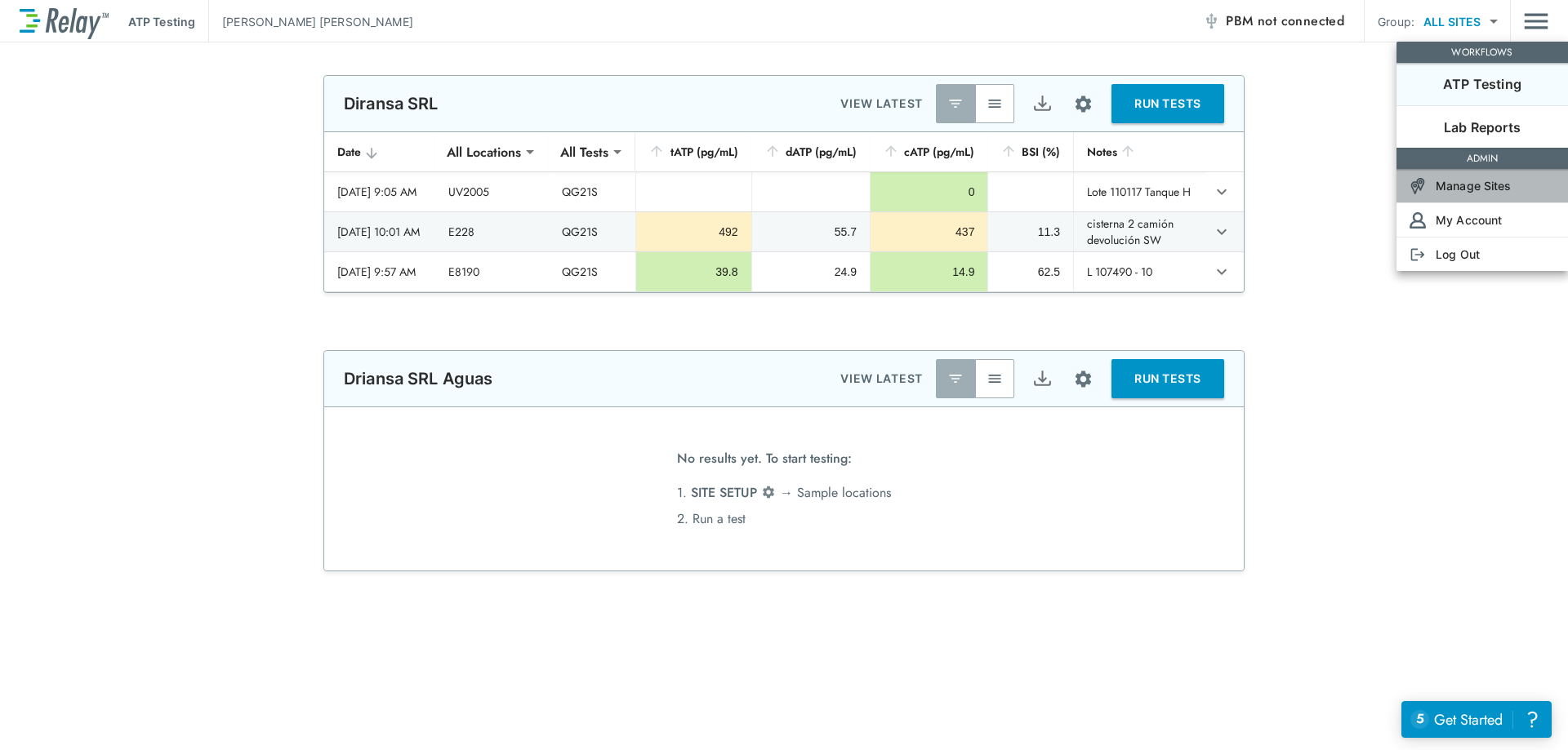
click at [1430, 191] on div "Manage Sites" at bounding box center [1455, 185] width 115 height 17
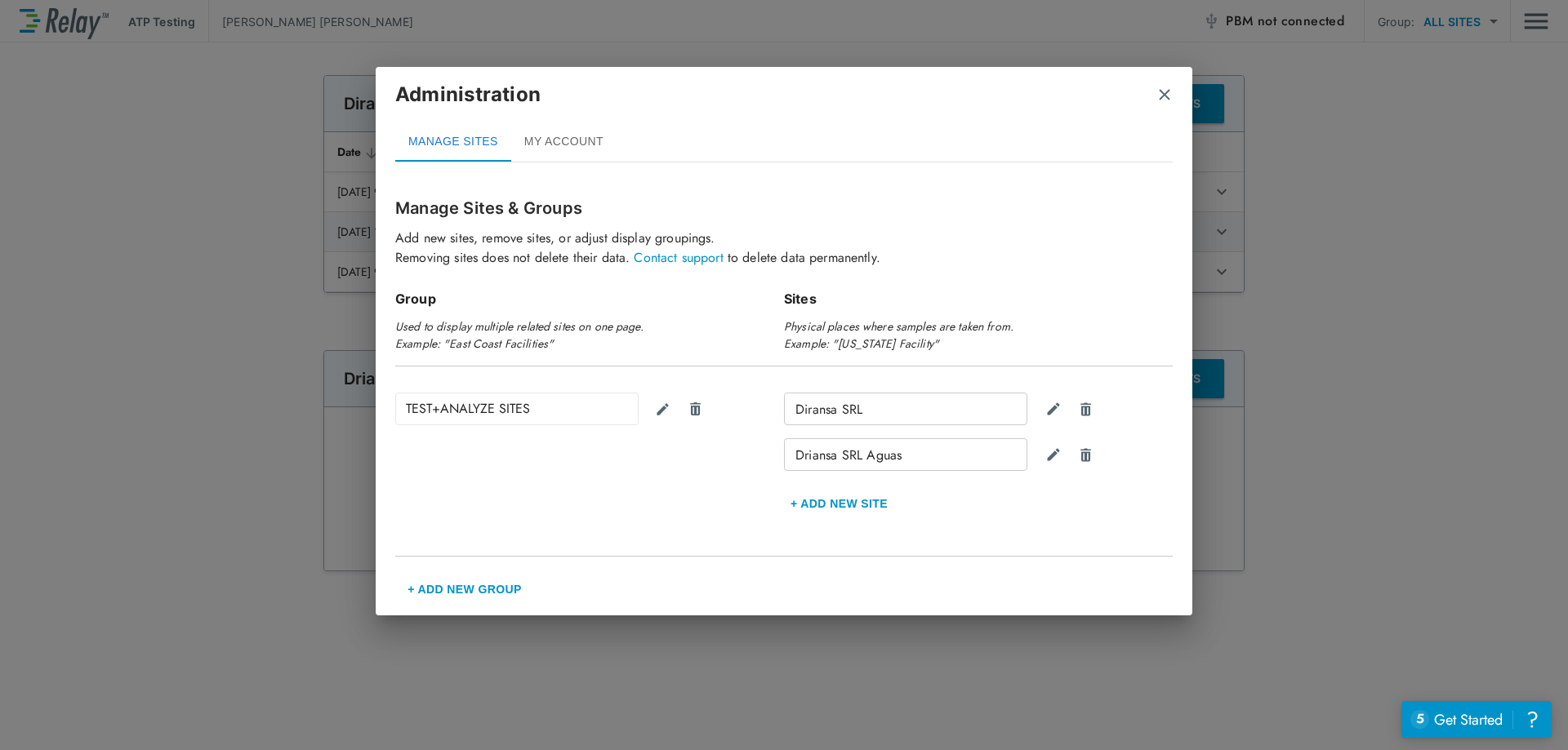
click at [1153, 105] on div "Administration" at bounding box center [784, 101] width 777 height 42
click at [542, 129] on button "MY ACCOUNT" at bounding box center [563, 142] width 105 height 40
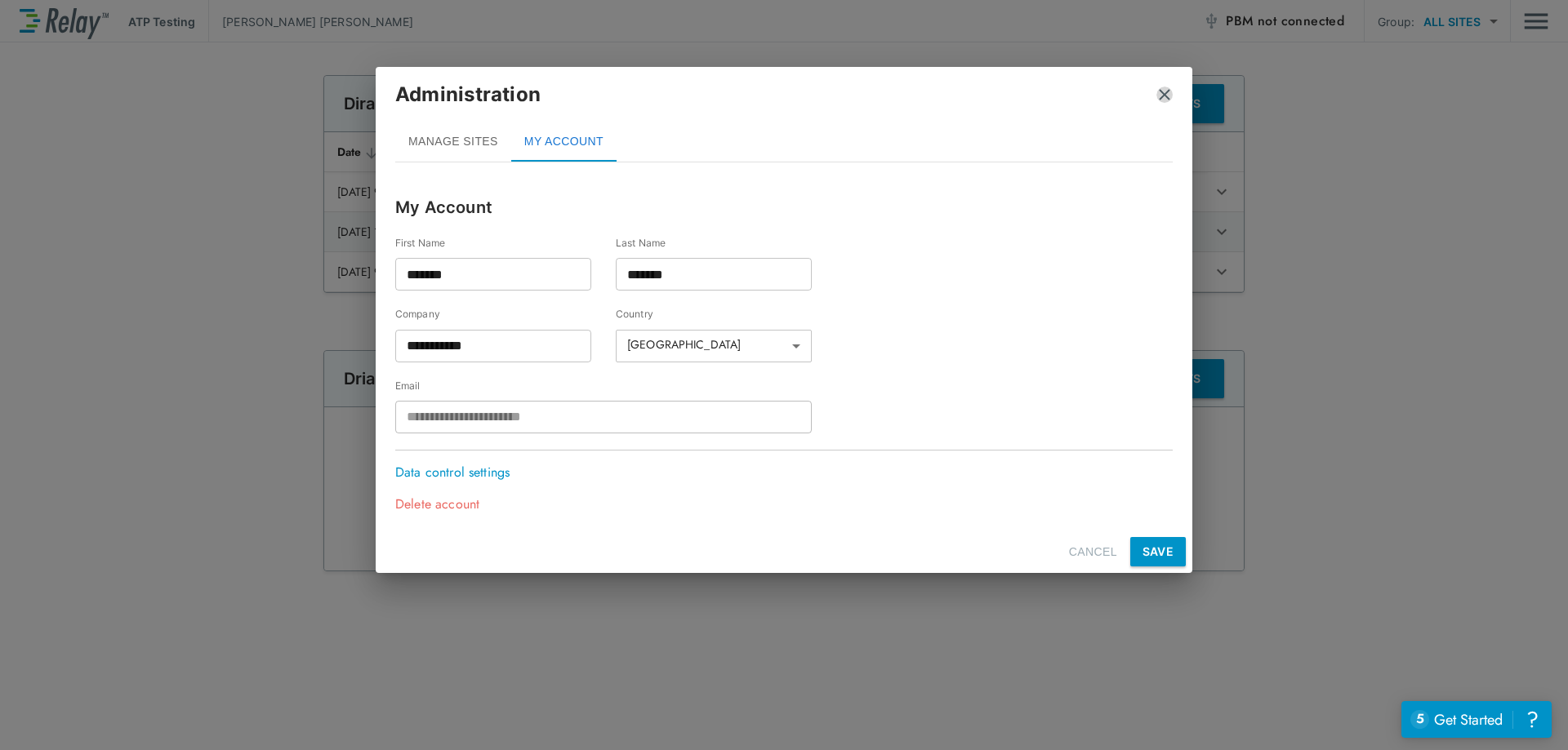
click at [1168, 94] on img "close" at bounding box center [1165, 94] width 16 height 16
